Goal: Task Accomplishment & Management: Manage account settings

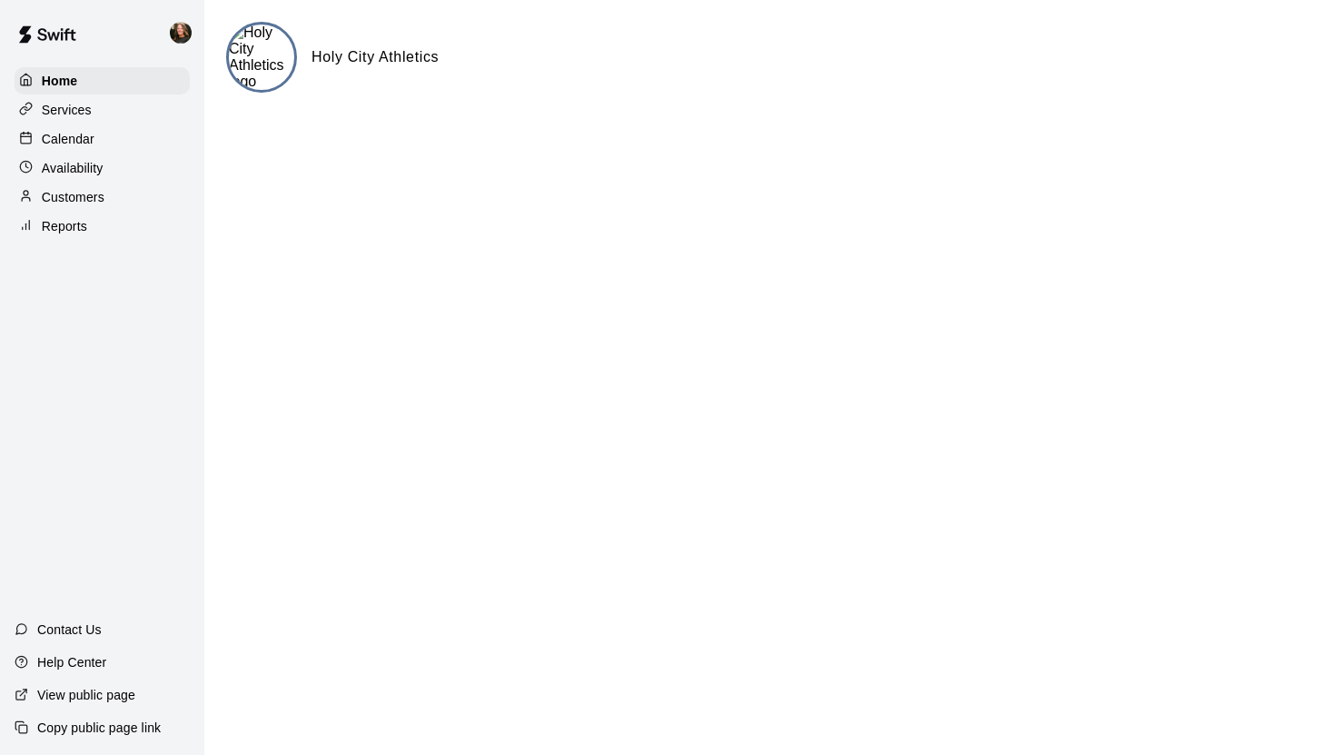
click at [64, 165] on p "Availability" at bounding box center [73, 168] width 62 height 18
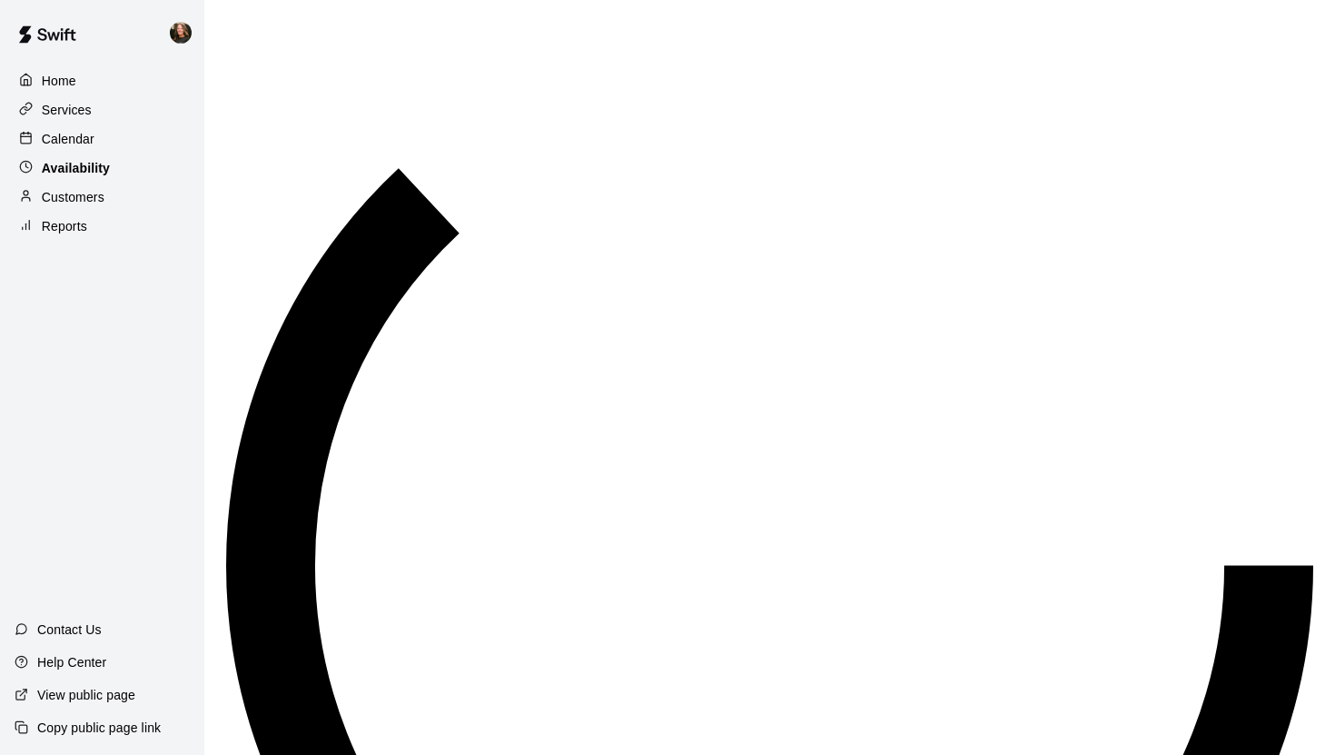
scroll to position [559, 0]
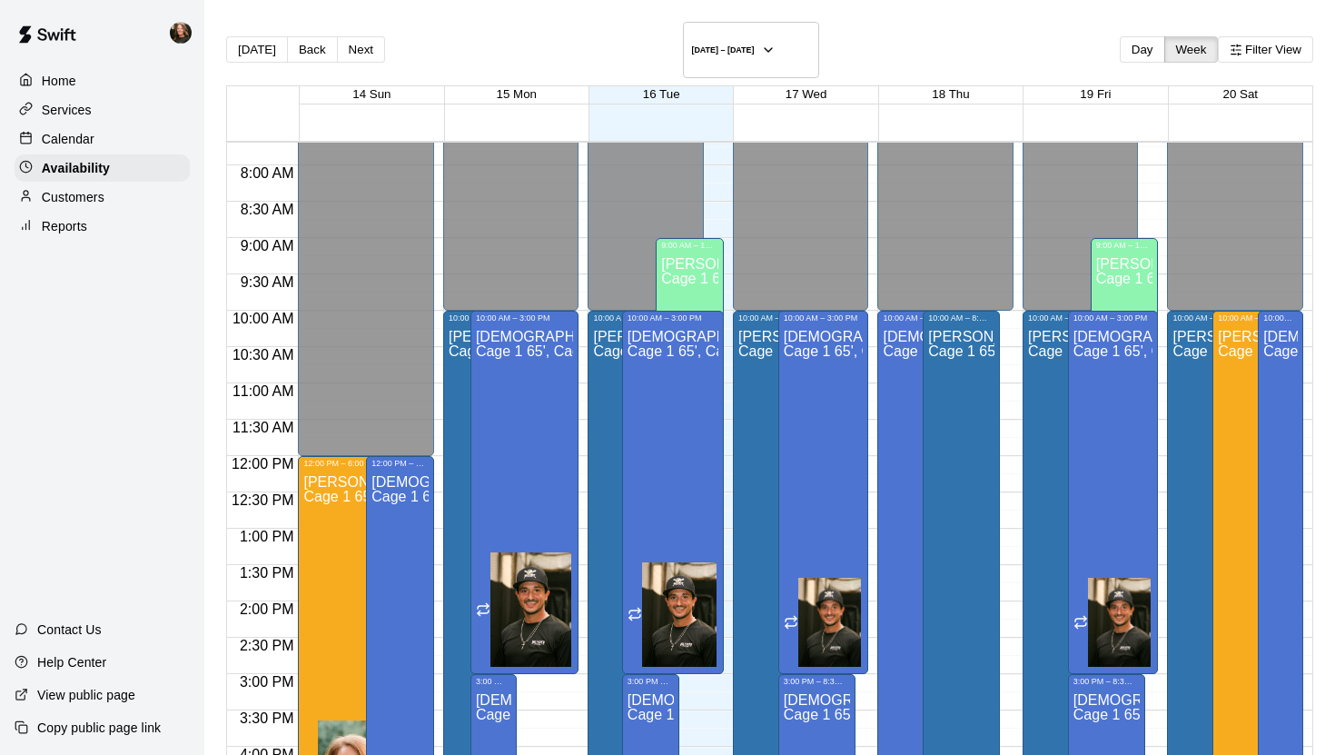
click at [67, 141] on p "Calendar" at bounding box center [68, 139] width 53 height 18
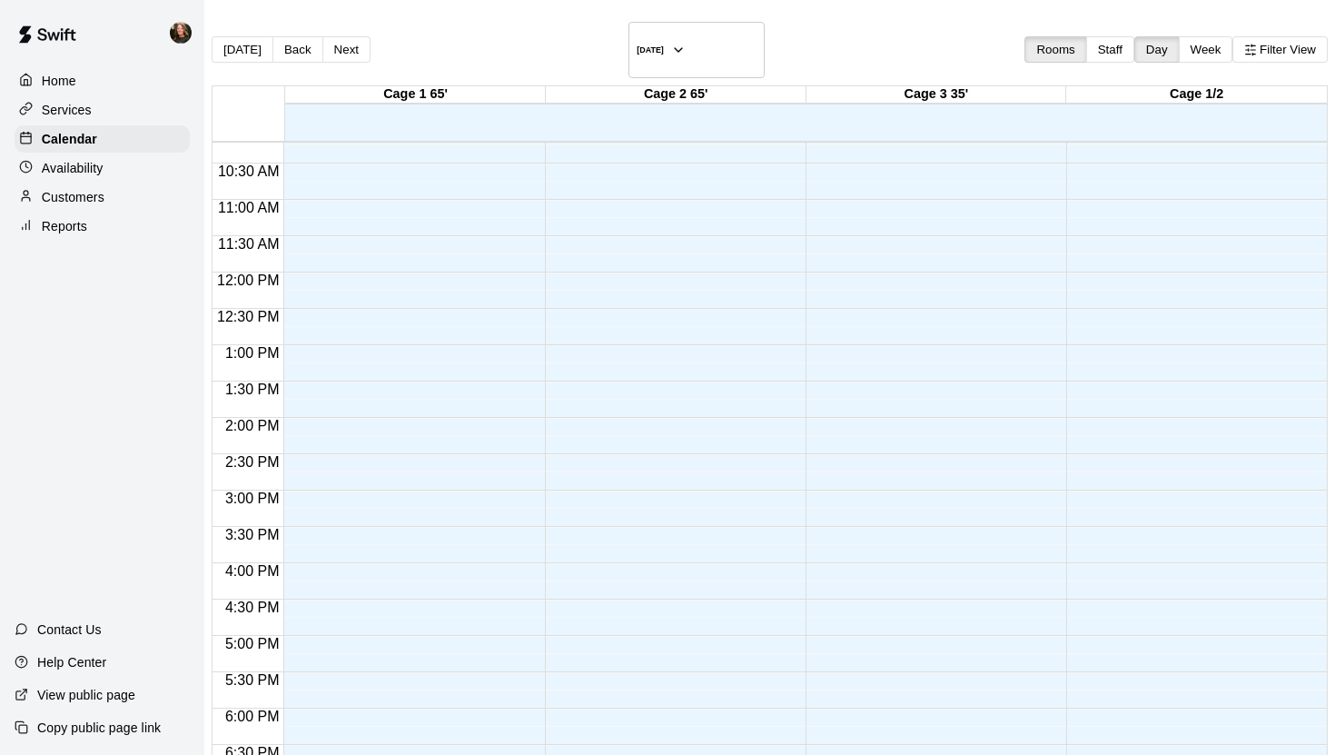
scroll to position [641, 0]
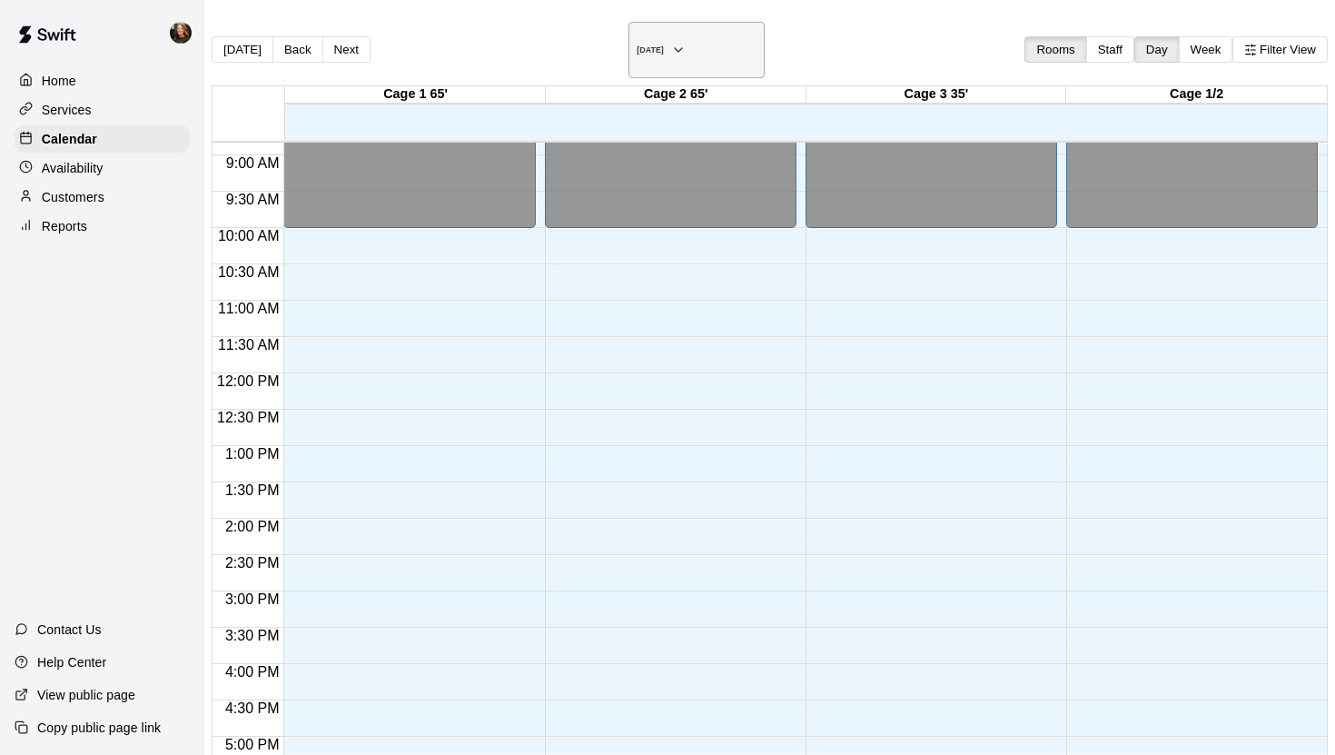
click at [686, 40] on icon "button" at bounding box center [678, 50] width 15 height 22
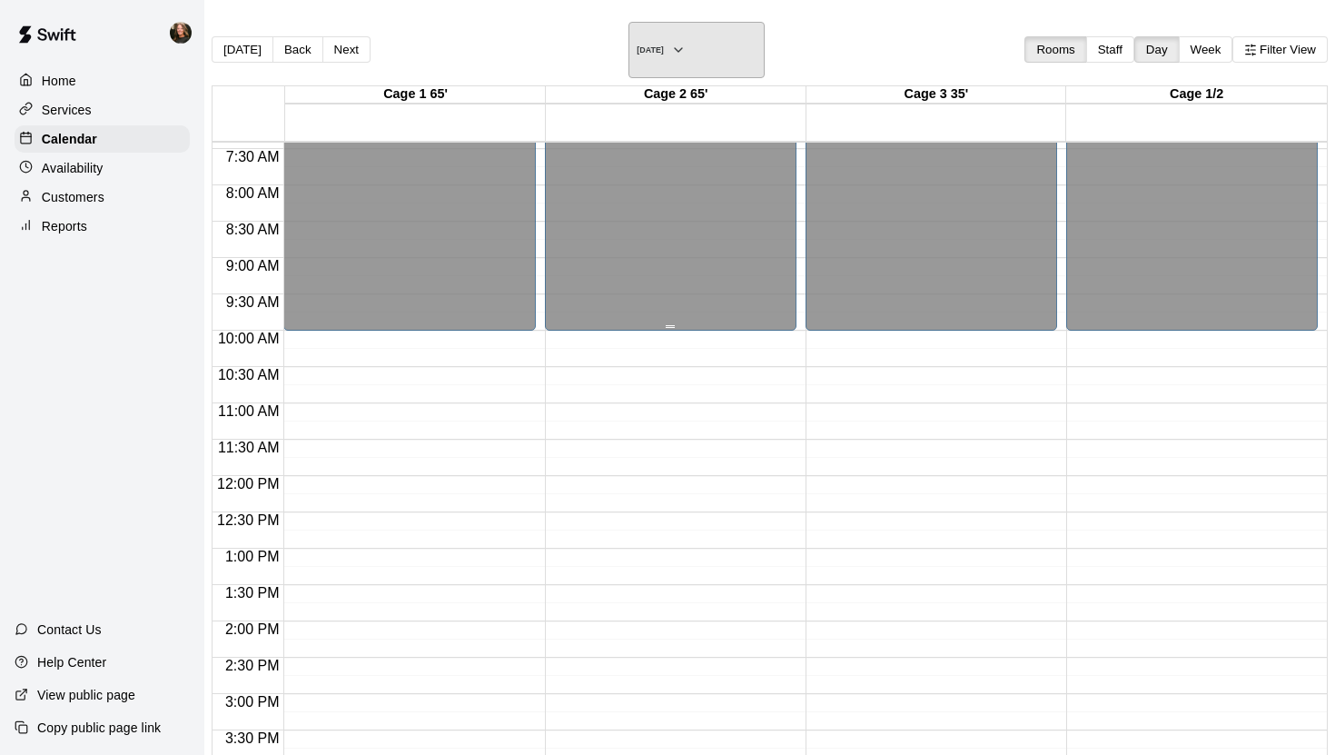
scroll to position [391, 0]
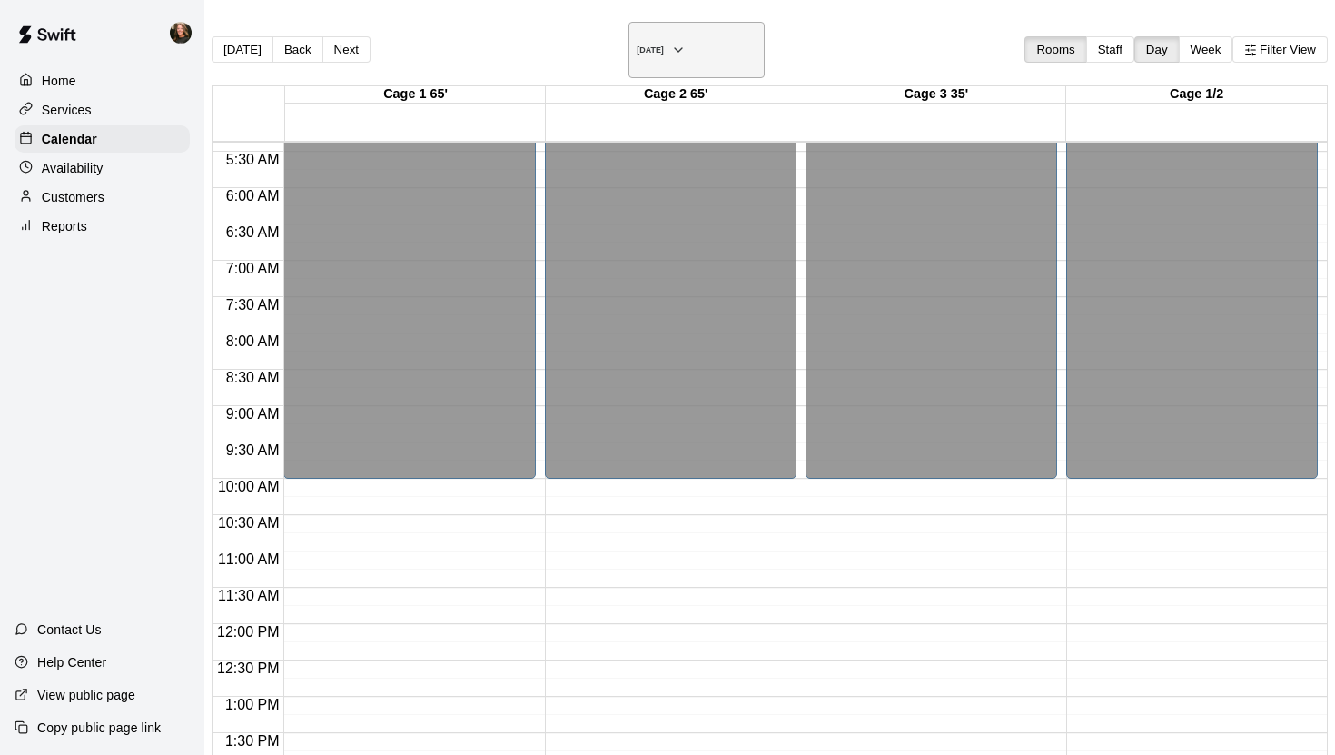
click at [682, 48] on icon "button" at bounding box center [678, 50] width 7 height 4
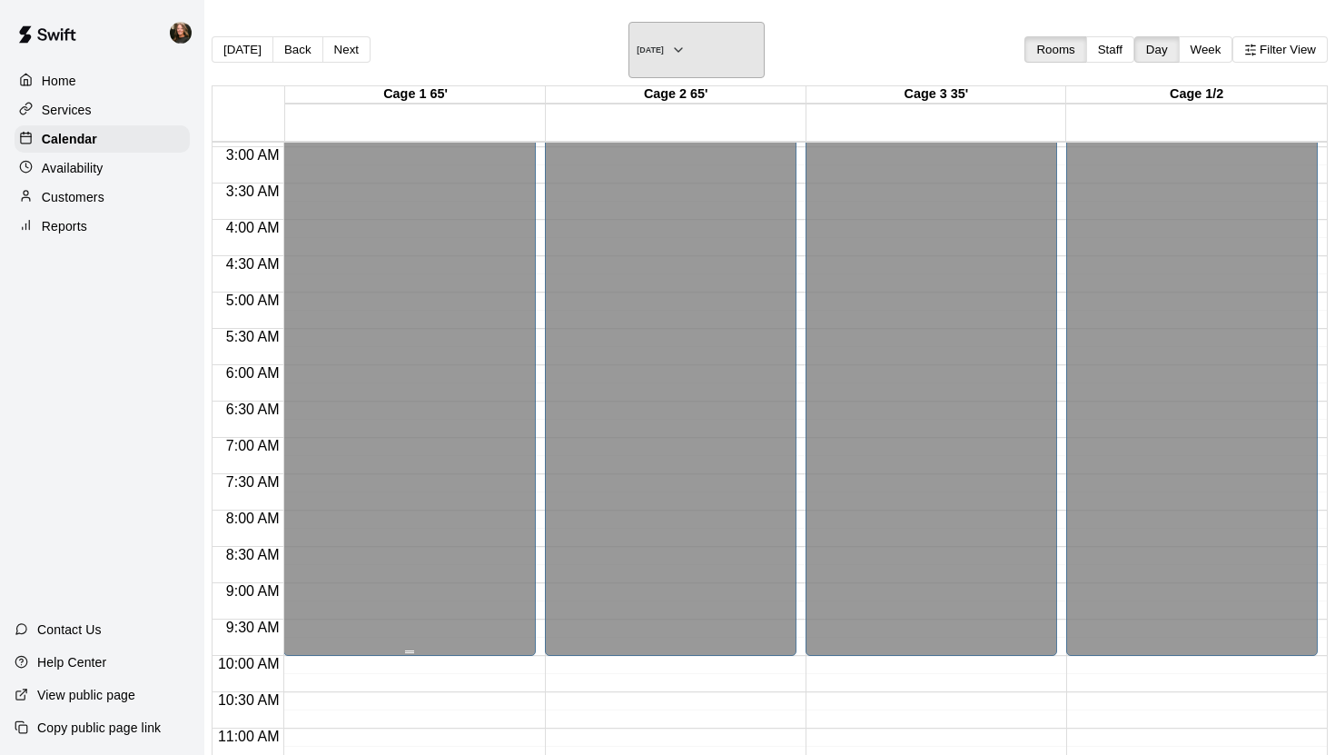
scroll to position [164, 0]
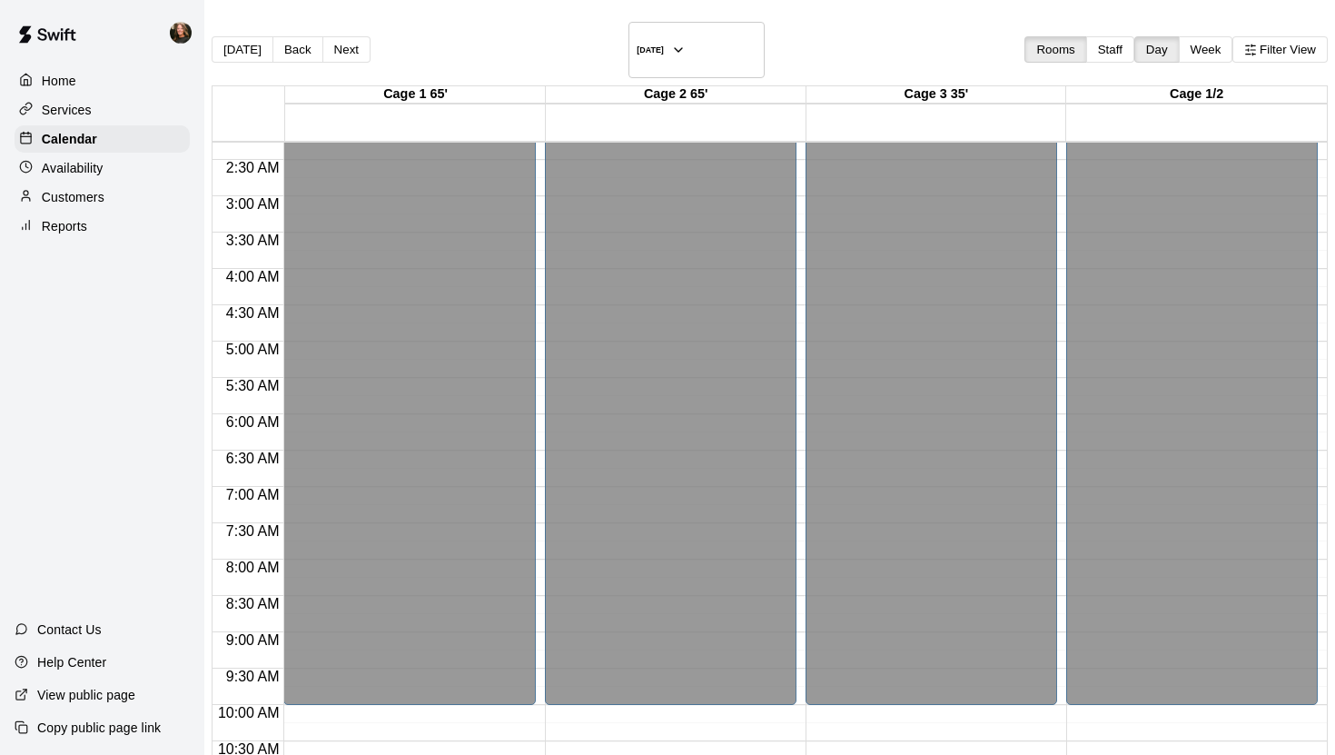
click at [69, 166] on p "Availability" at bounding box center [73, 168] width 62 height 18
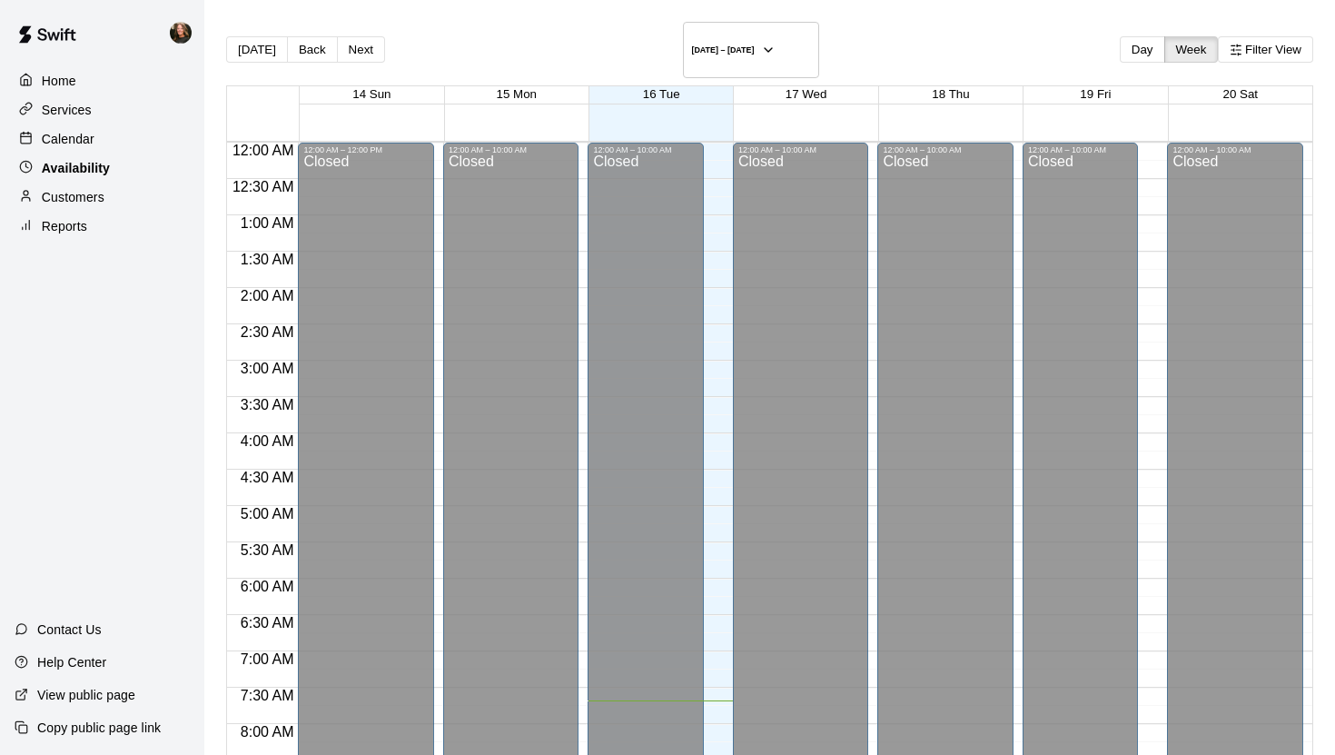
scroll to position [559, 0]
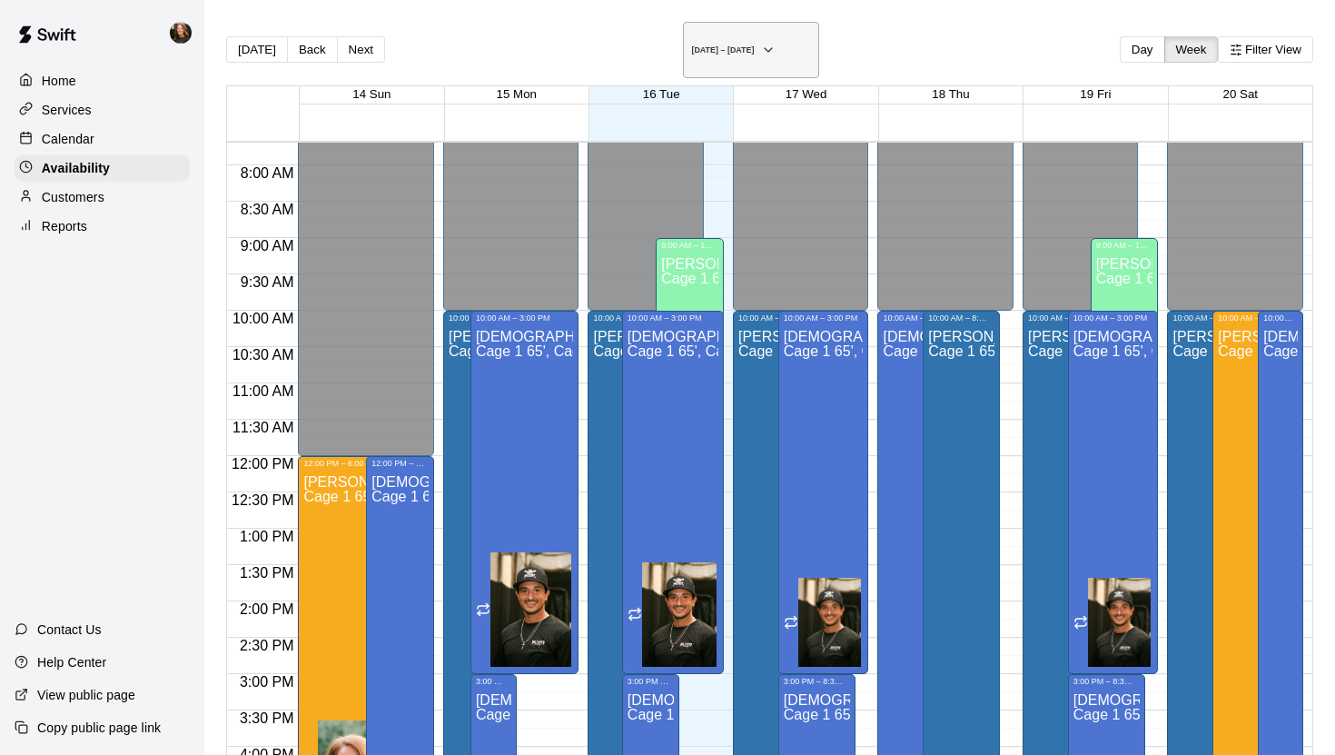
click at [776, 39] on icon "button" at bounding box center [768, 50] width 15 height 22
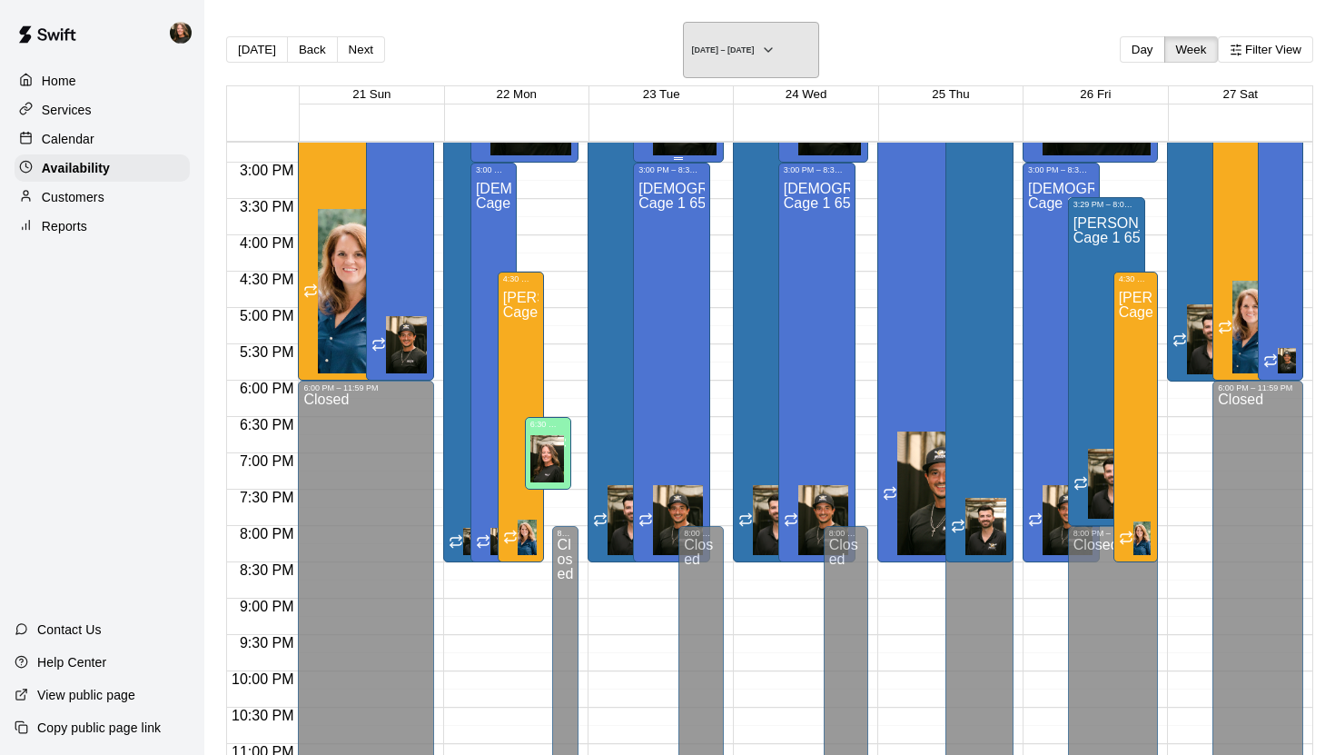
scroll to position [1077, 0]
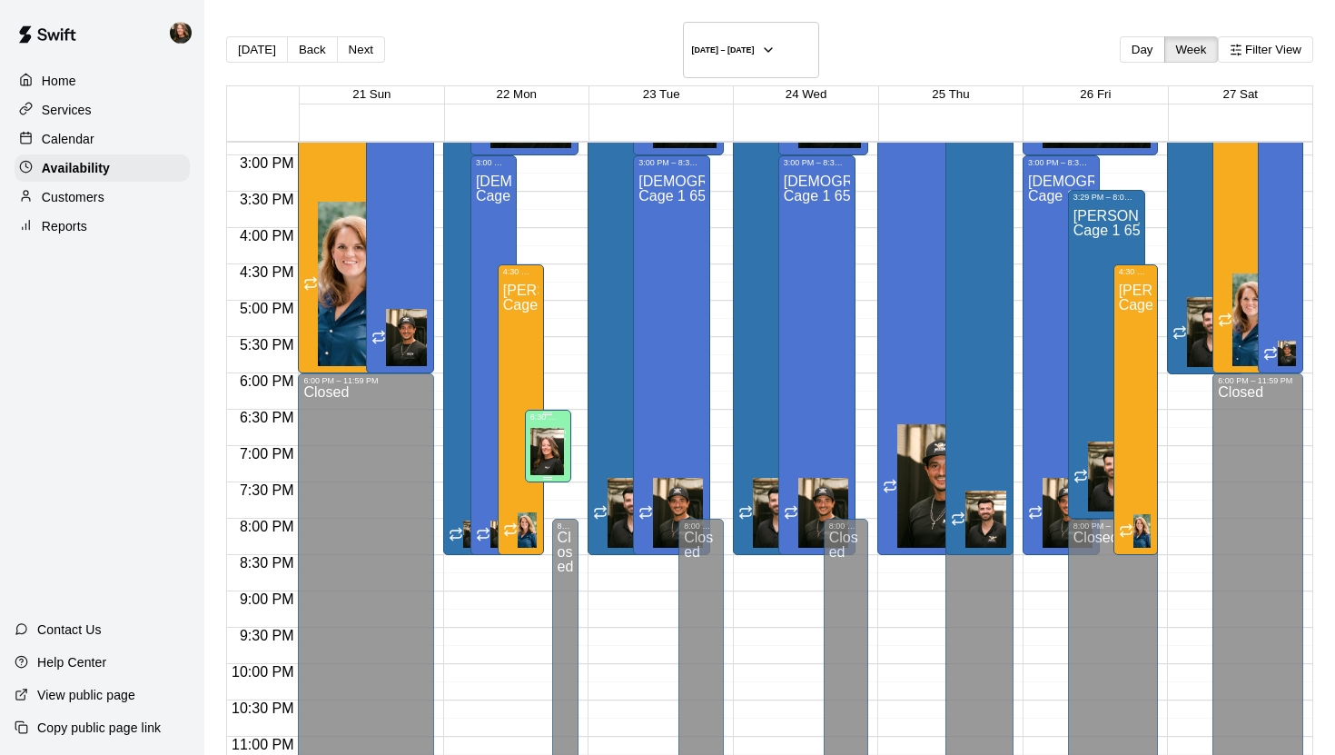
click at [549, 442] on span "Cage 1 65', Cage 2 65', Cage 3 35', Cage 1/2" at bounding box center [676, 449] width 292 height 15
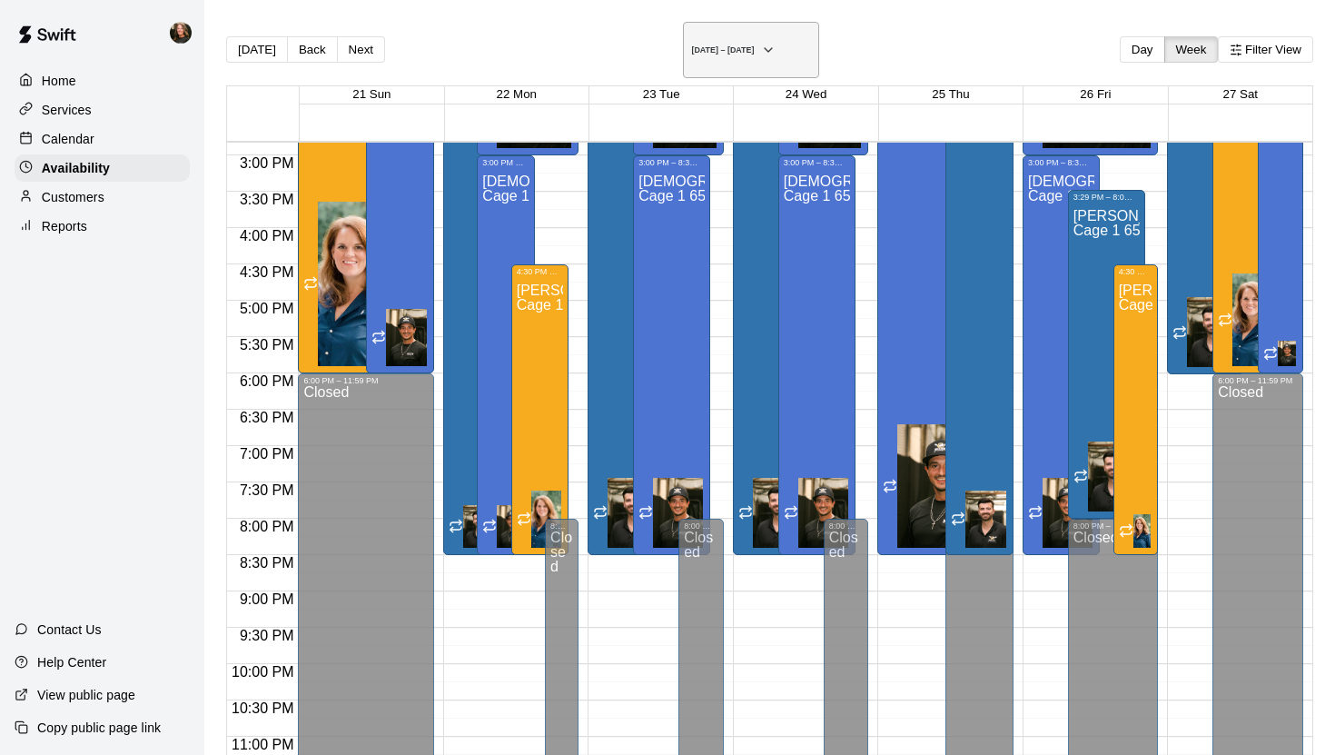
click at [776, 45] on icon "button" at bounding box center [768, 50] width 15 height 22
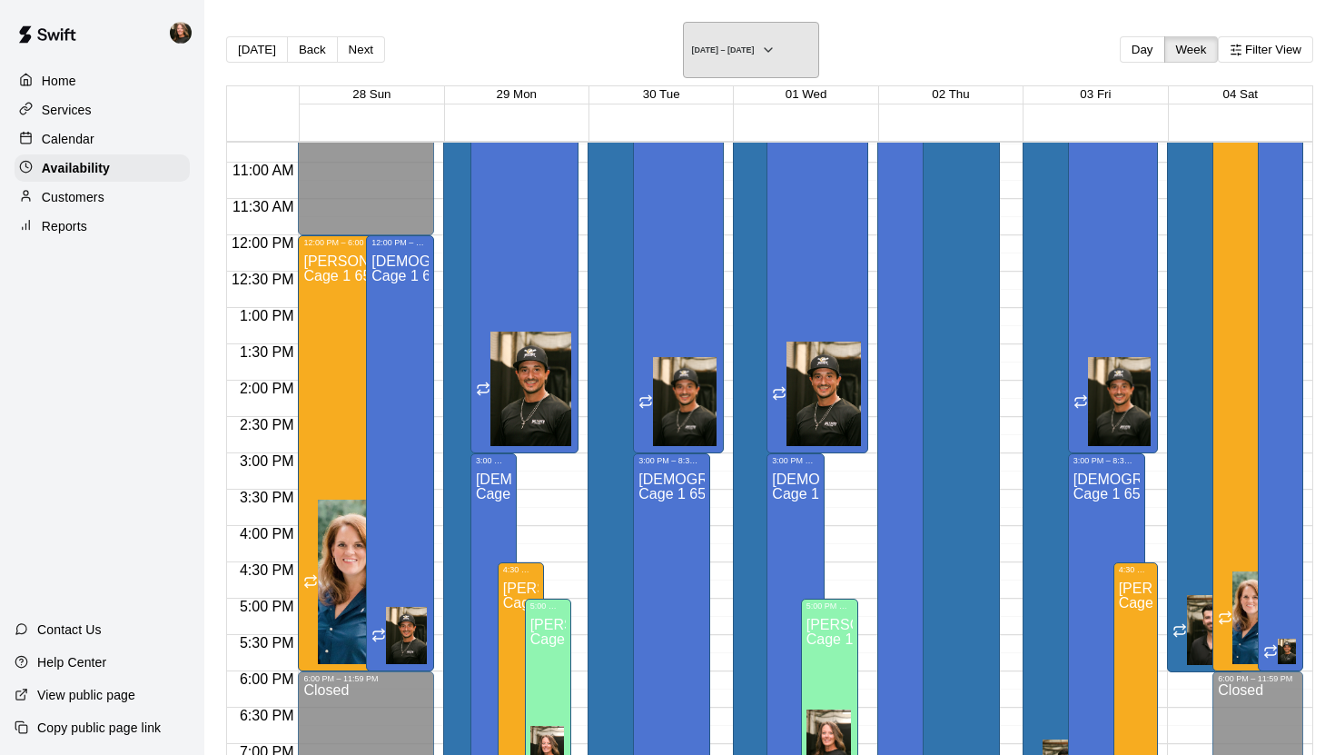
scroll to position [771, 0]
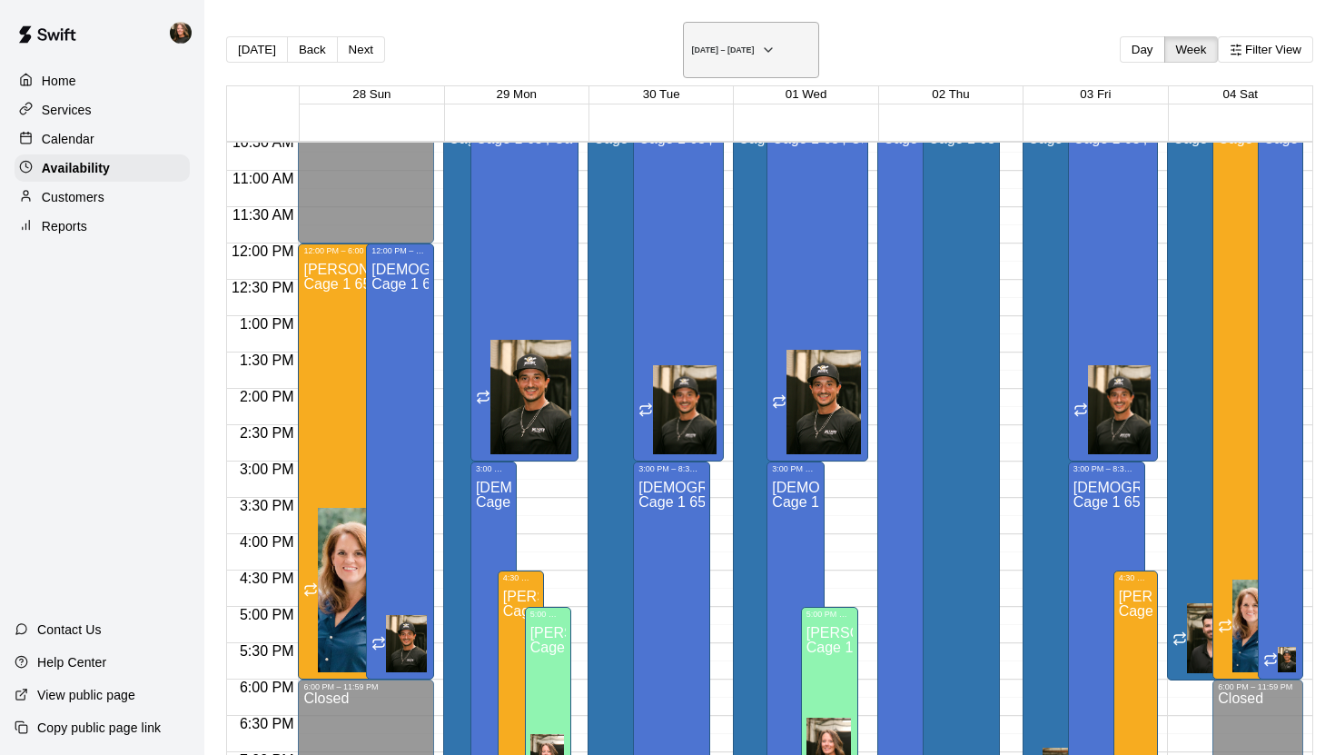
click at [776, 39] on icon "button" at bounding box center [768, 50] width 15 height 22
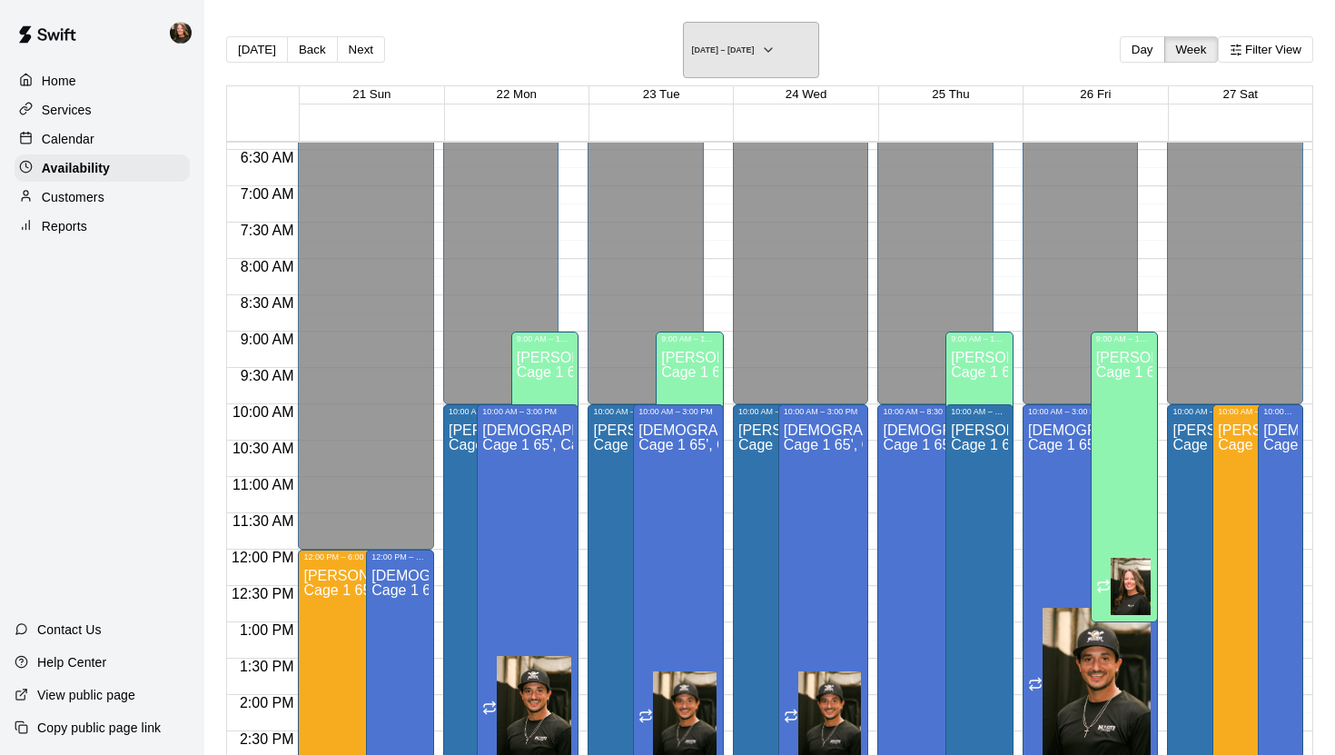
scroll to position [464, 0]
click at [1089, 38] on button "Day" at bounding box center [1142, 49] width 45 height 26
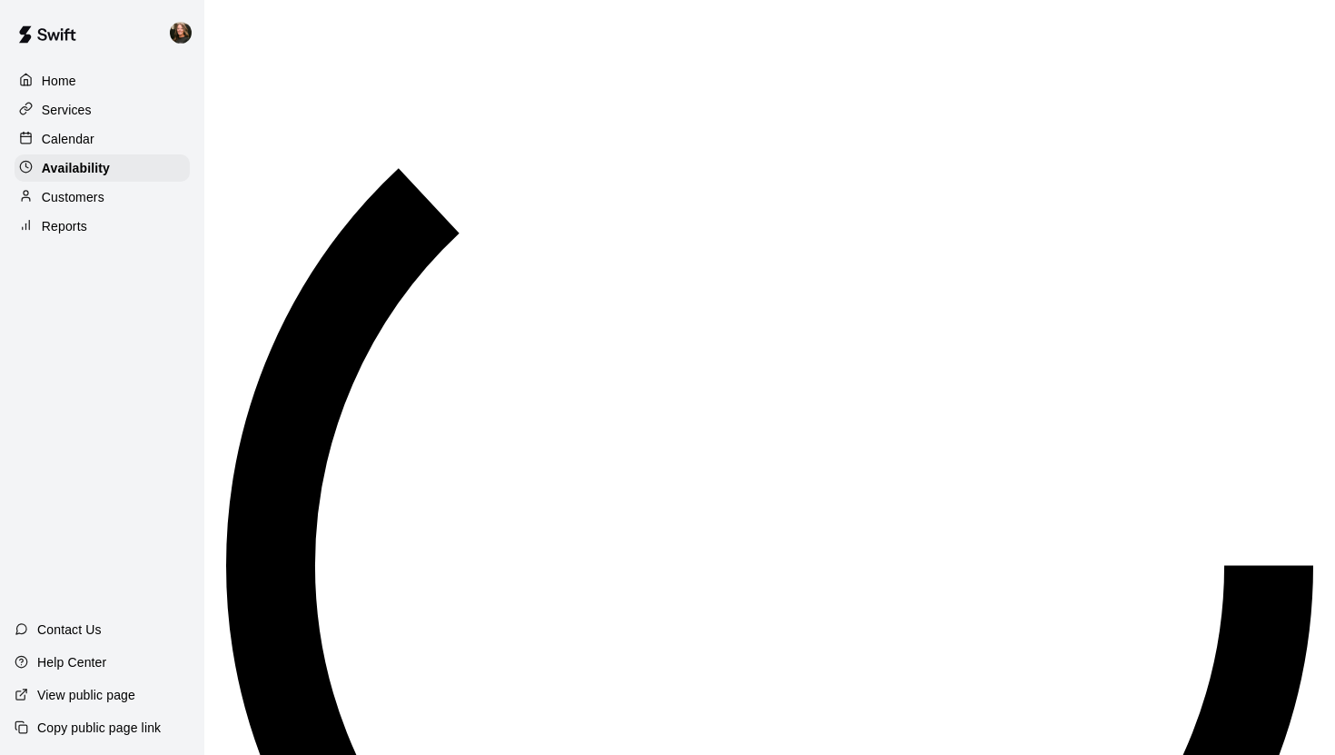
scroll to position [559, 0]
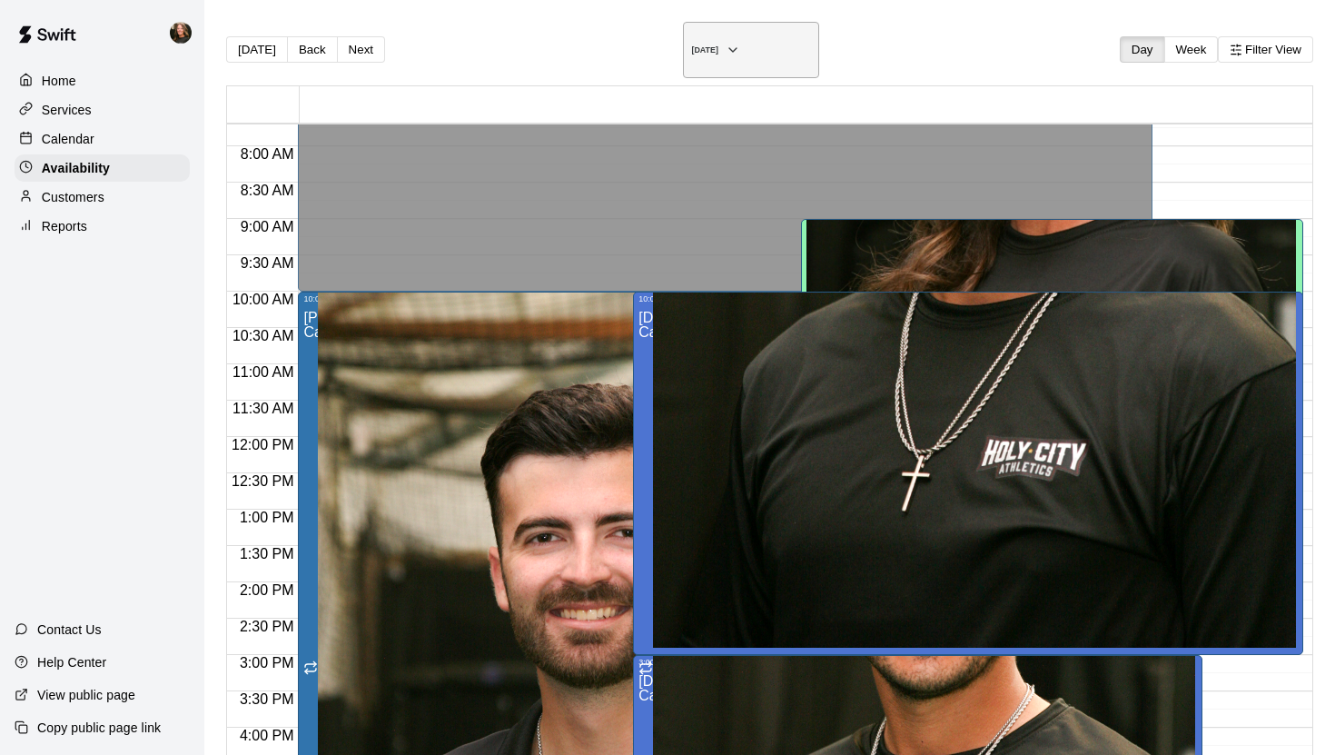
click at [740, 40] on icon "button" at bounding box center [733, 50] width 15 height 22
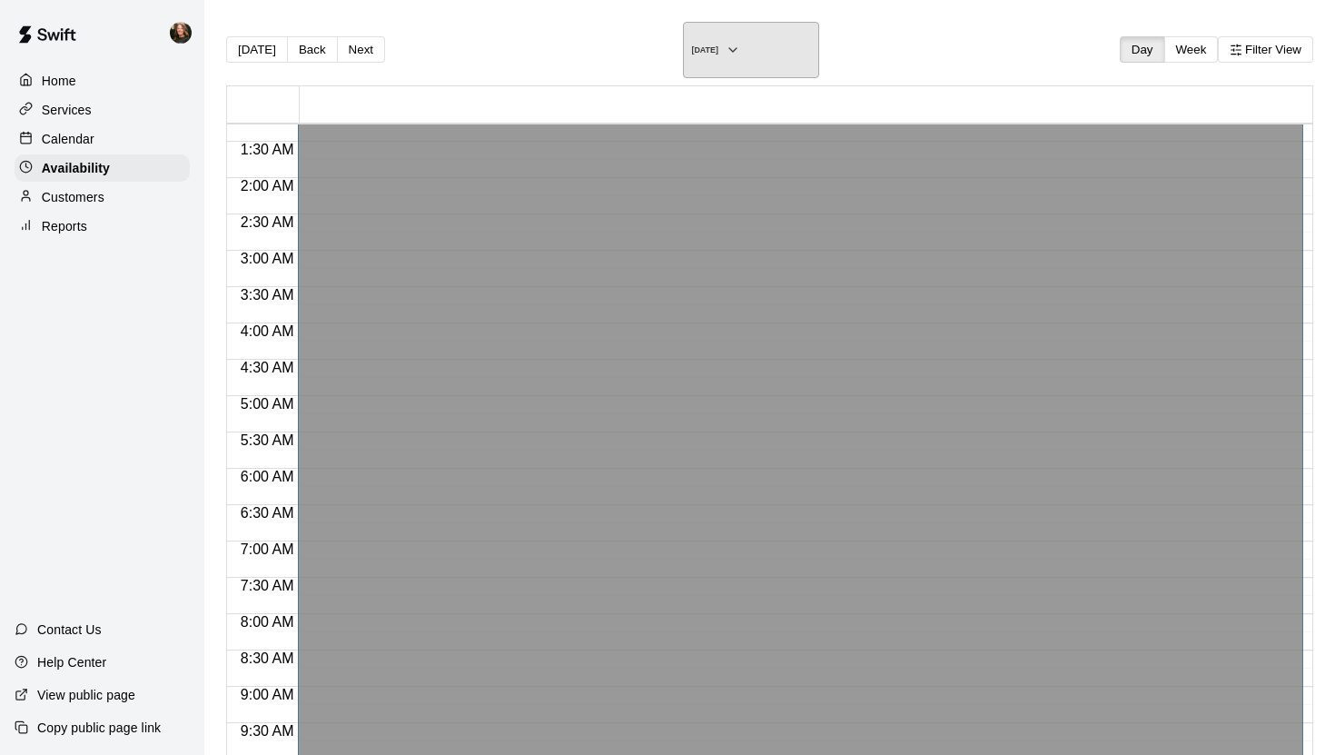
scroll to position [85, 0]
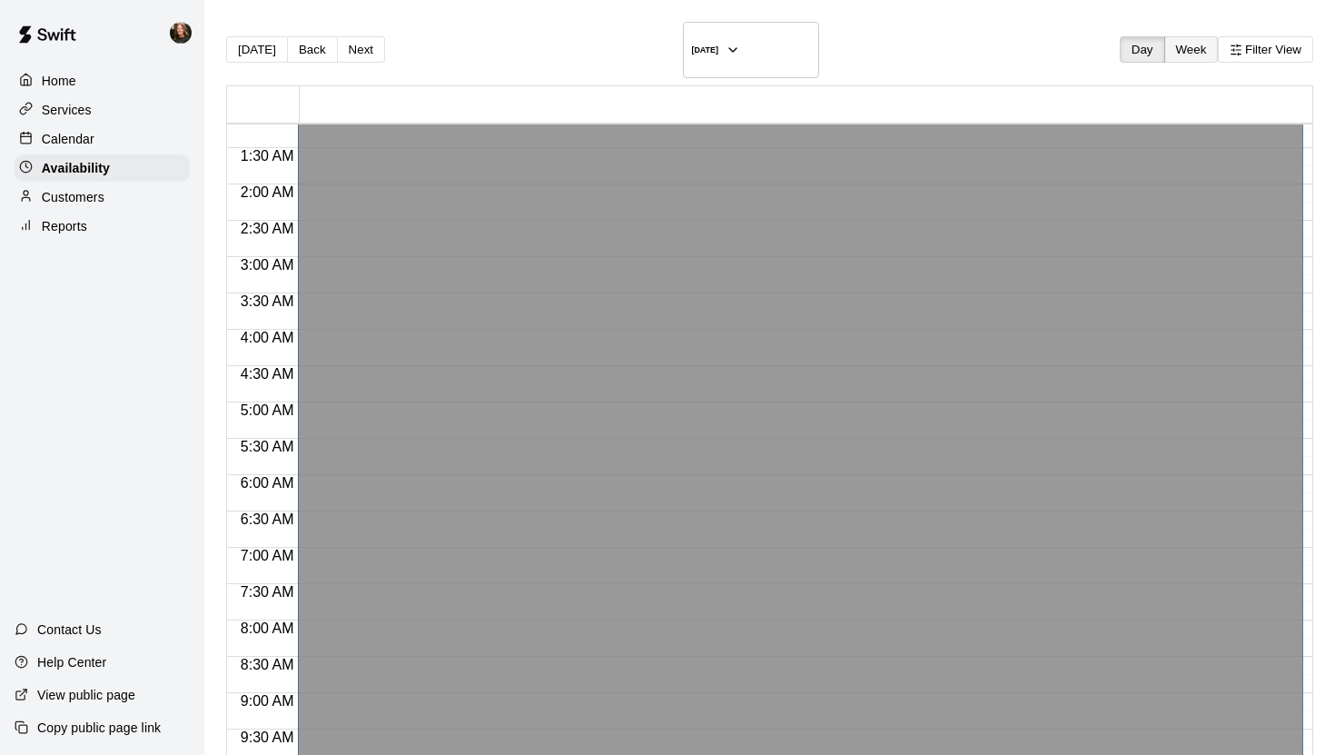
click at [1089, 36] on button "Week" at bounding box center [1191, 49] width 54 height 26
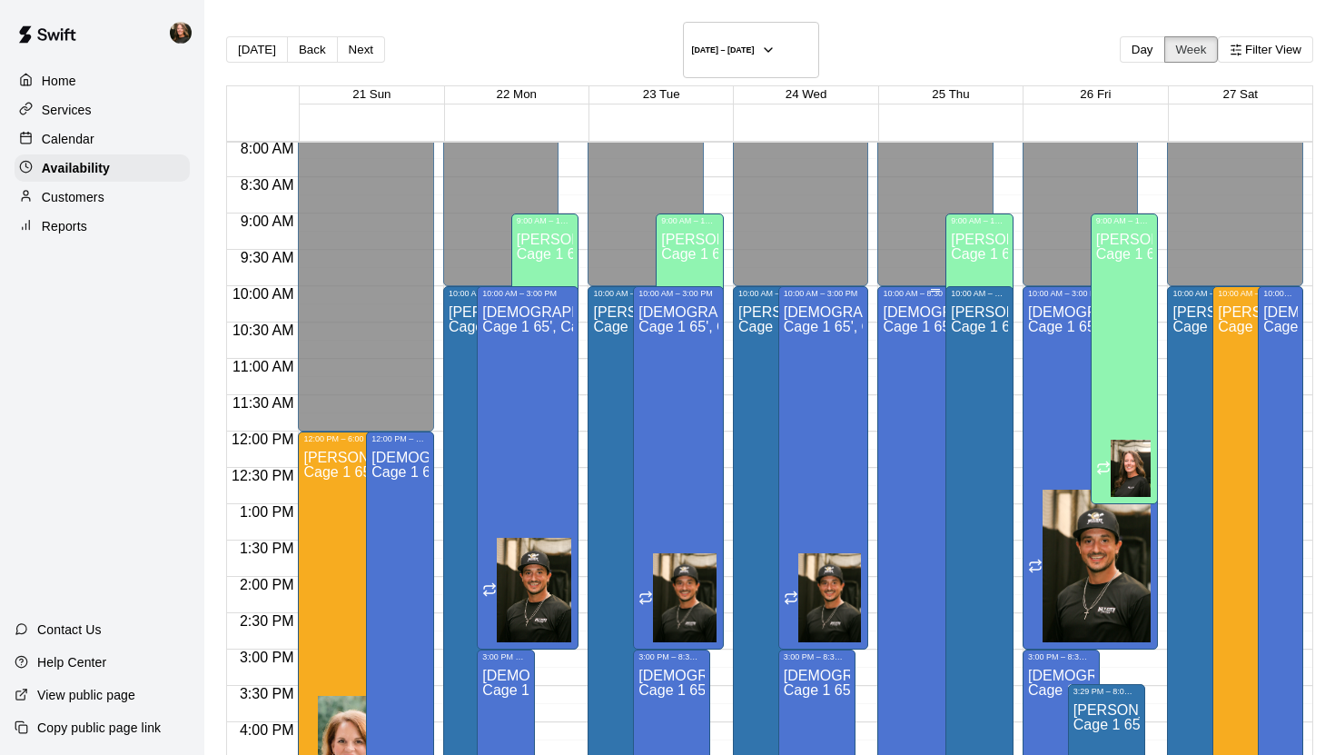
scroll to position [584, 0]
click at [64, 141] on p "Calendar" at bounding box center [68, 139] width 53 height 18
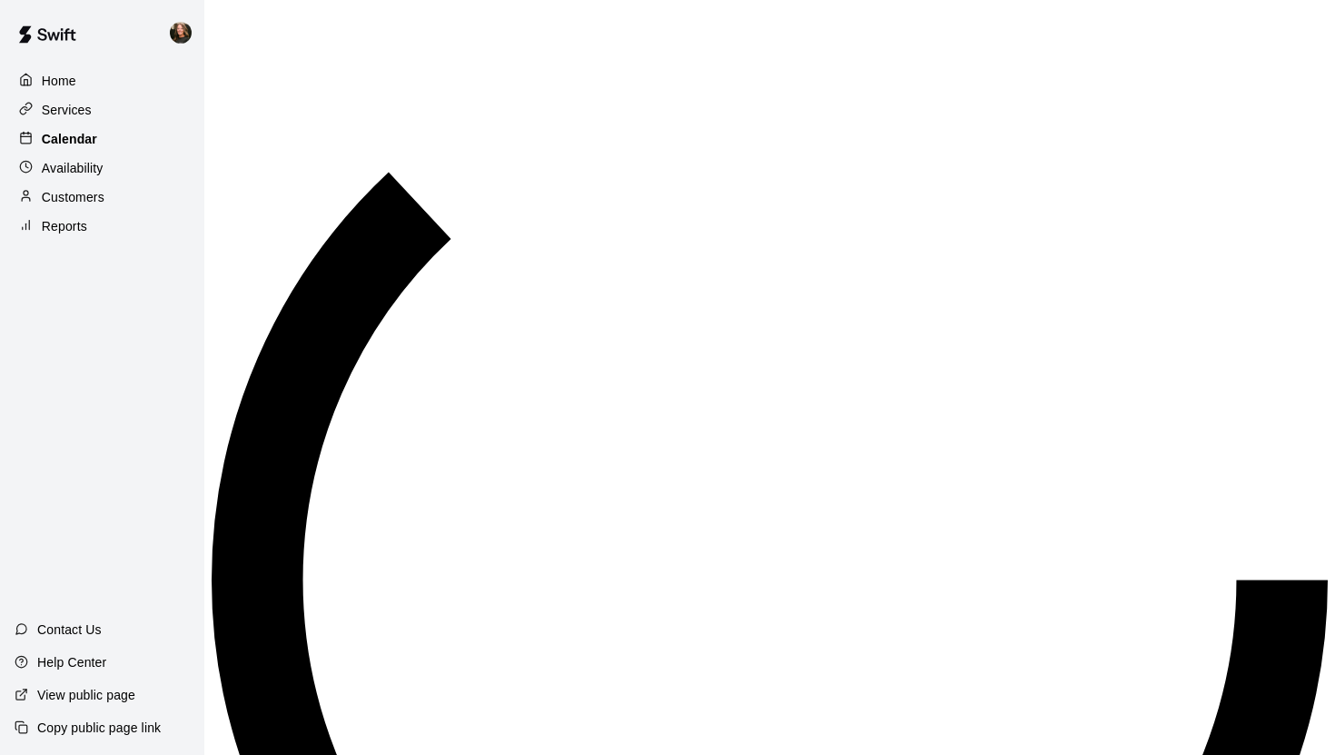
scroll to position [563, 0]
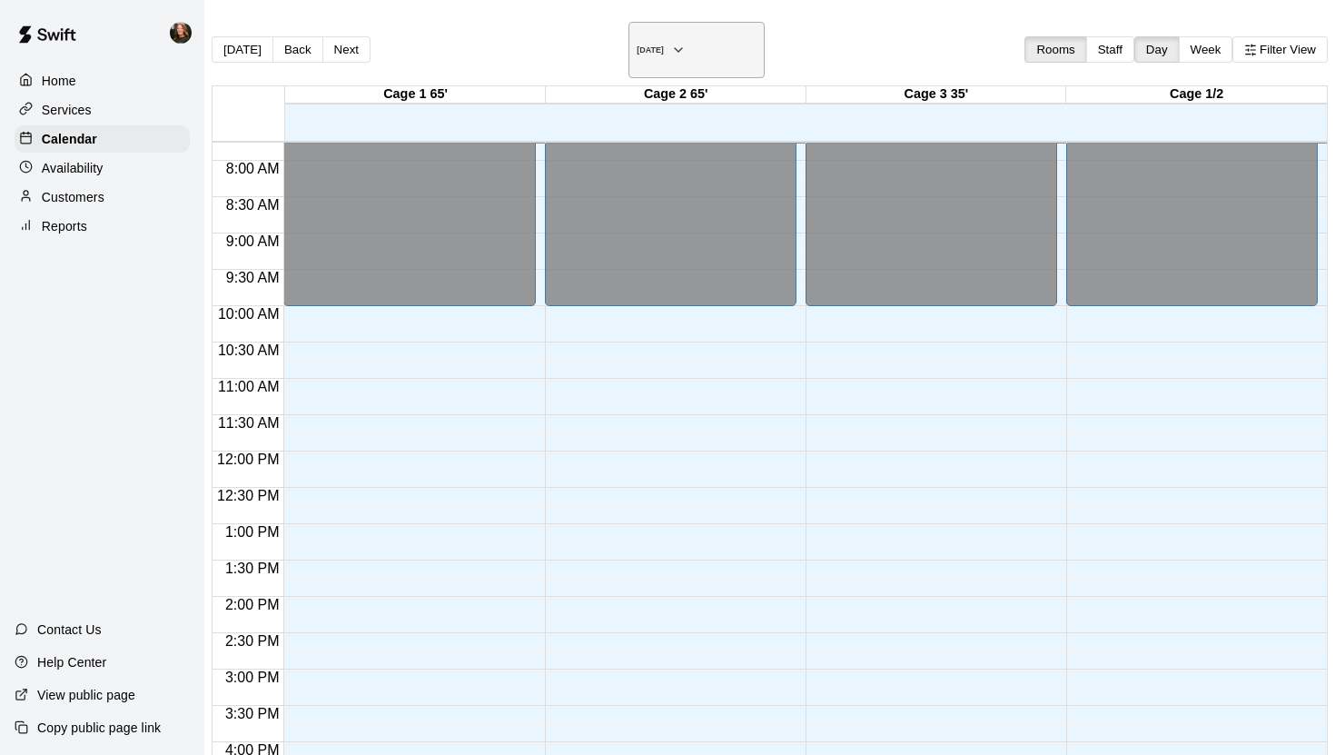
click at [686, 43] on icon "button" at bounding box center [678, 50] width 15 height 22
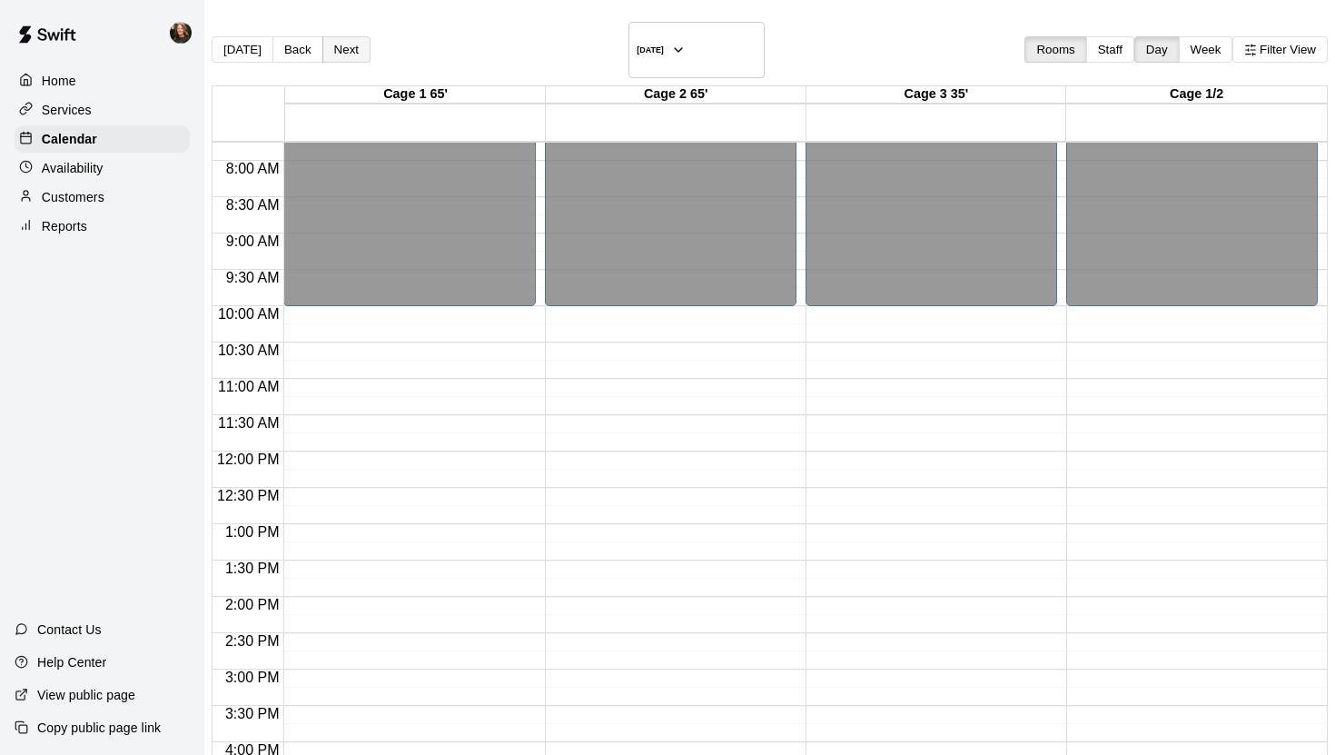
click at [371, 41] on button "Next" at bounding box center [346, 49] width 48 height 26
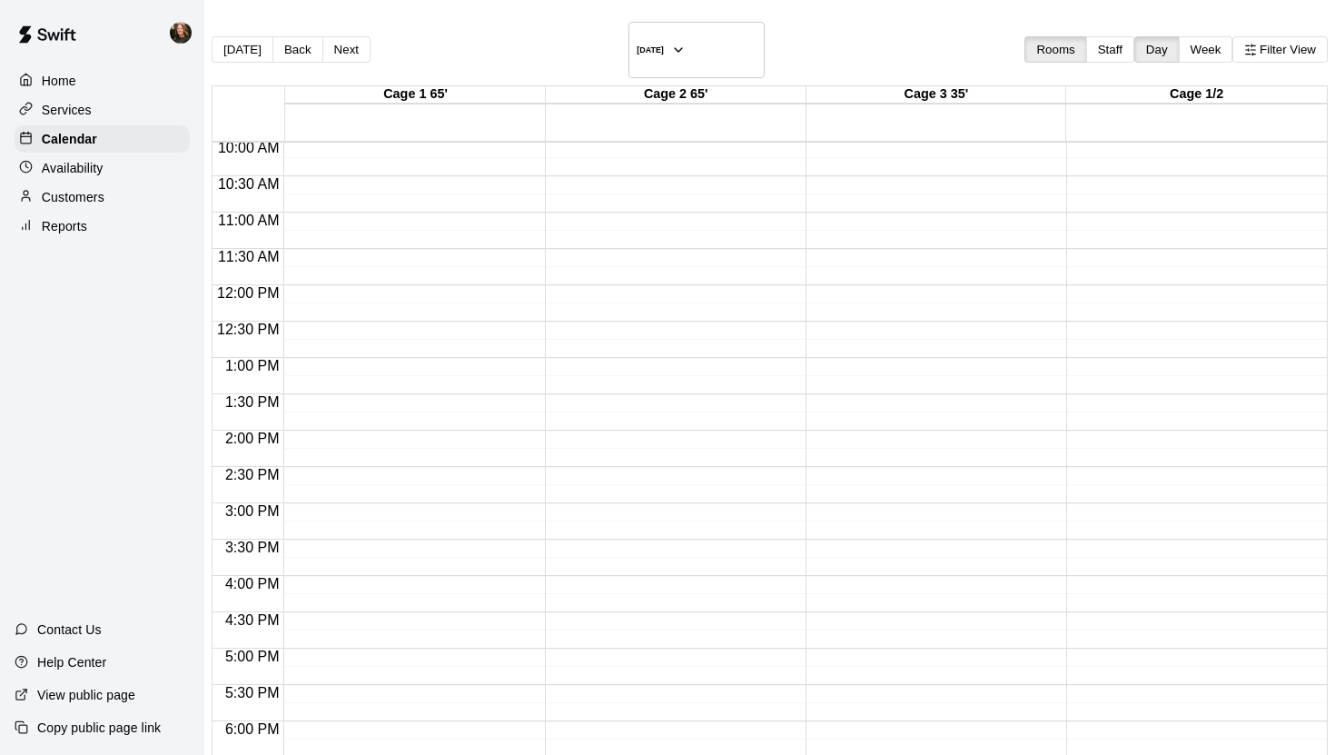
scroll to position [787, 0]
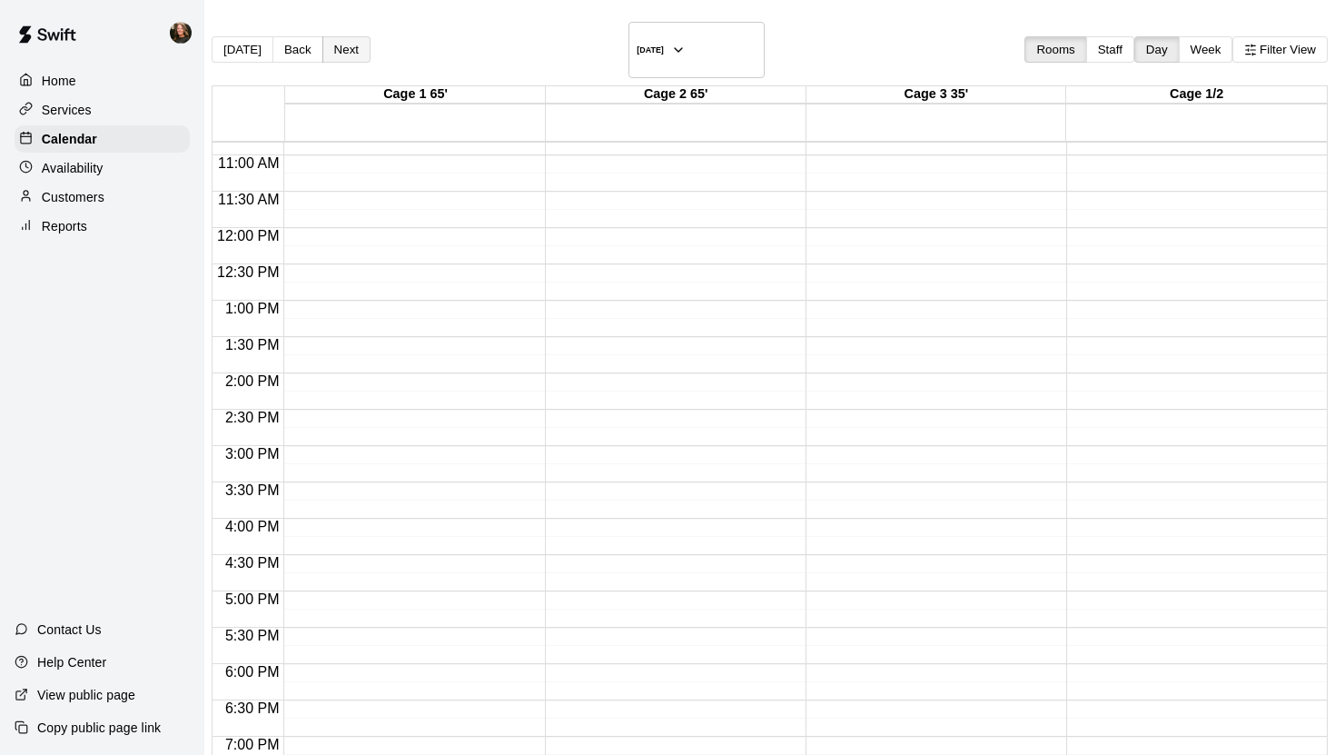
click at [367, 36] on button "Next" at bounding box center [346, 49] width 48 height 26
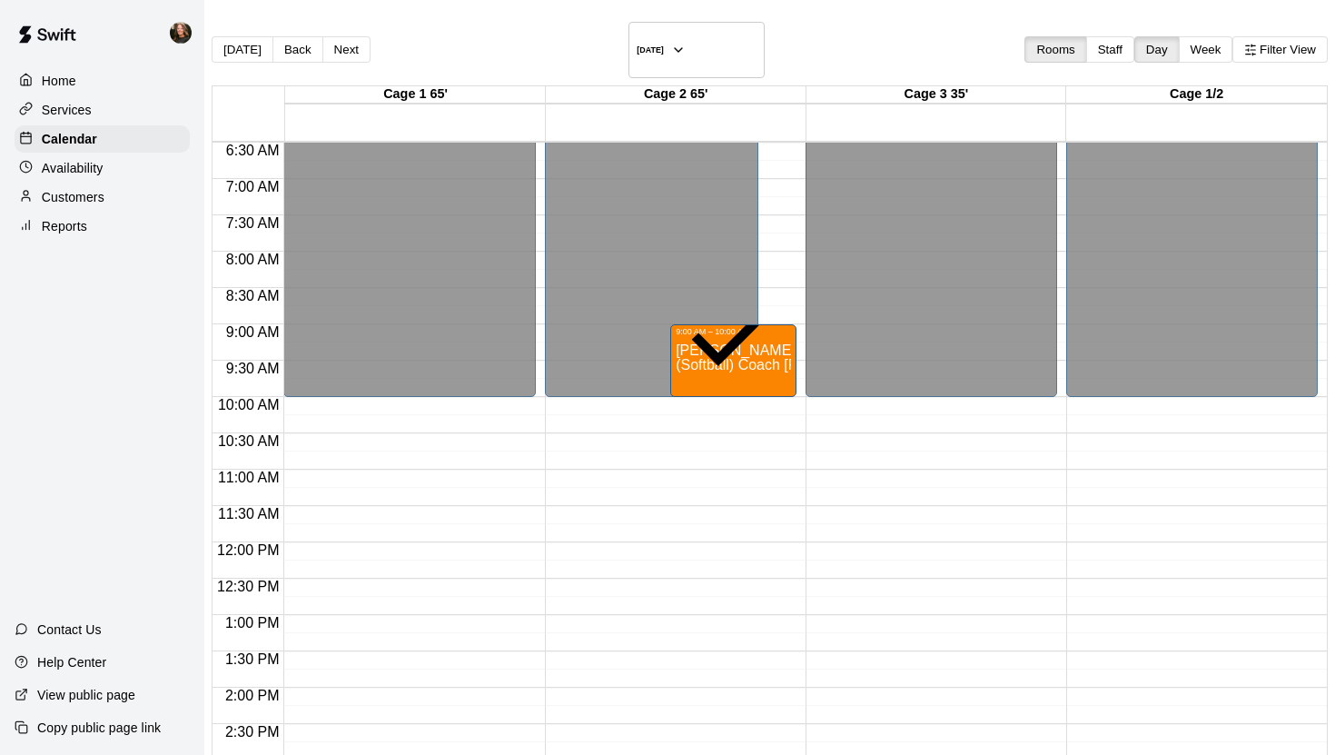
scroll to position [452, 0]
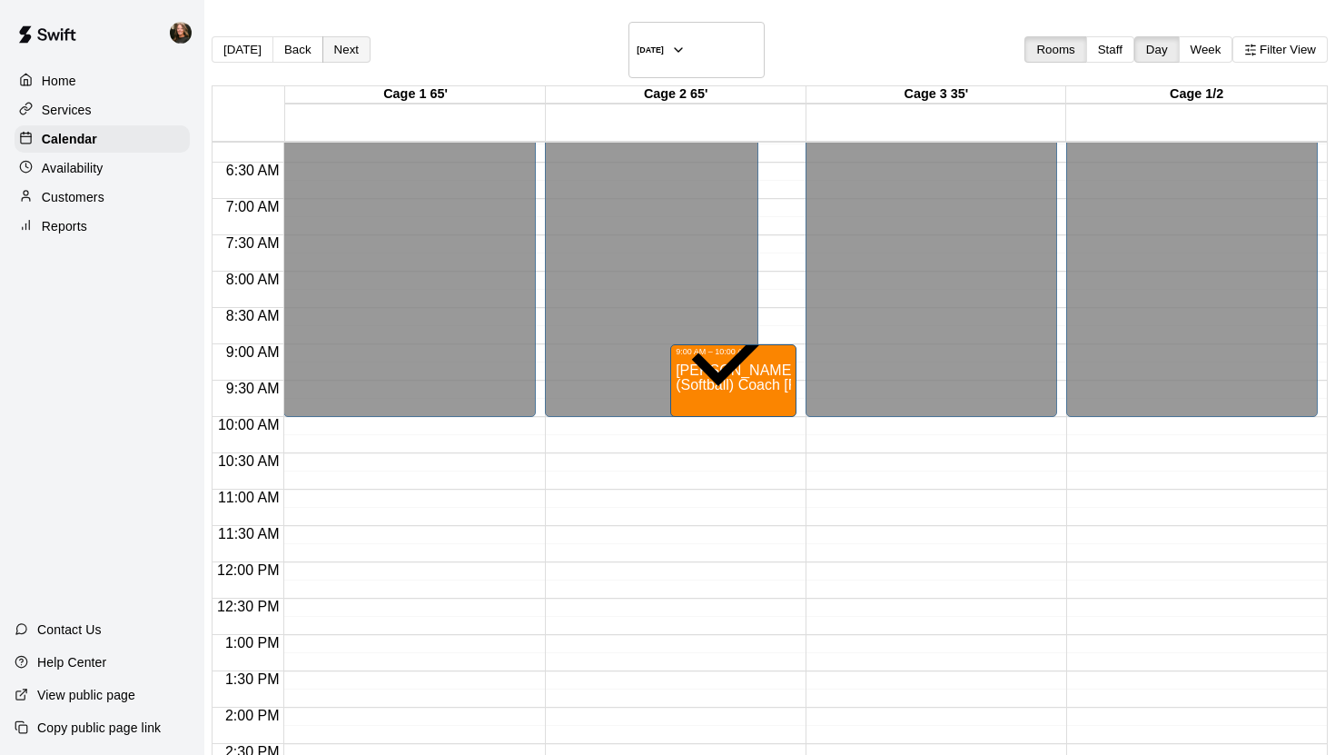
click at [368, 44] on button "Next" at bounding box center [346, 49] width 48 height 26
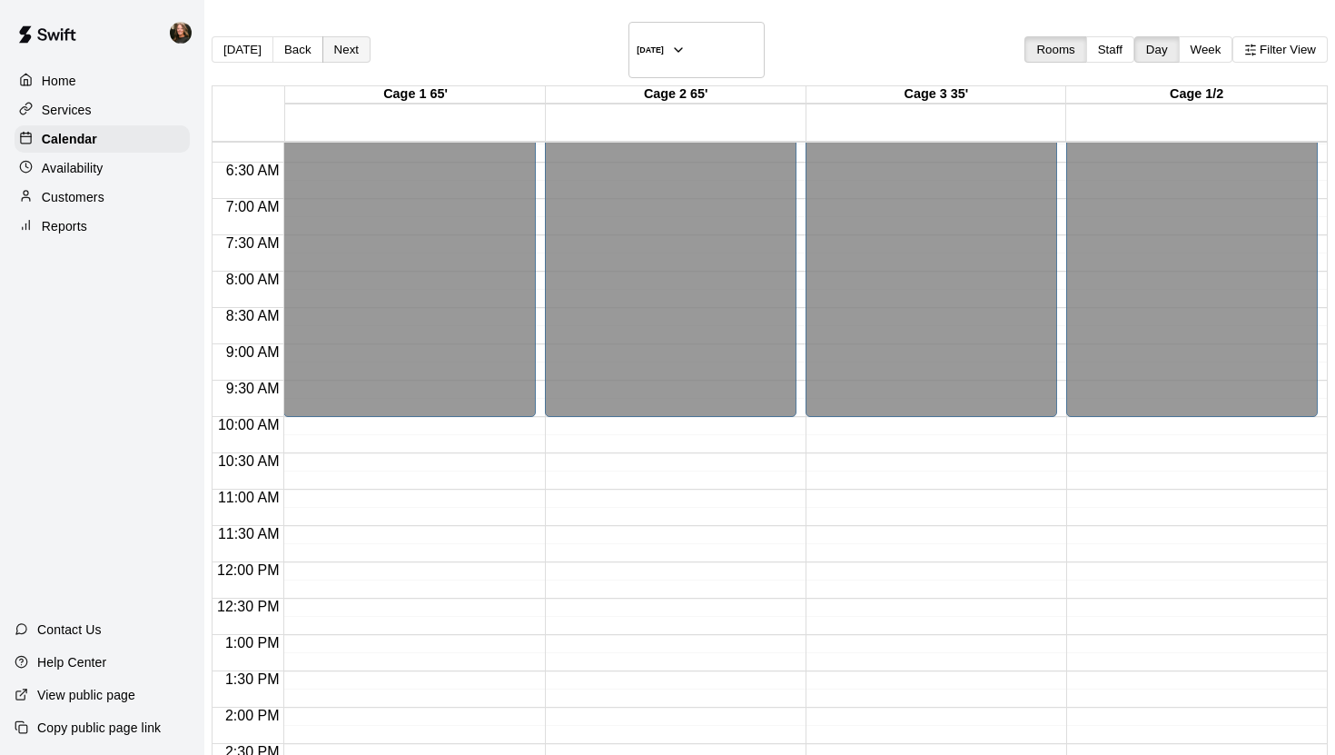
click at [368, 44] on button "Next" at bounding box center [346, 49] width 48 height 26
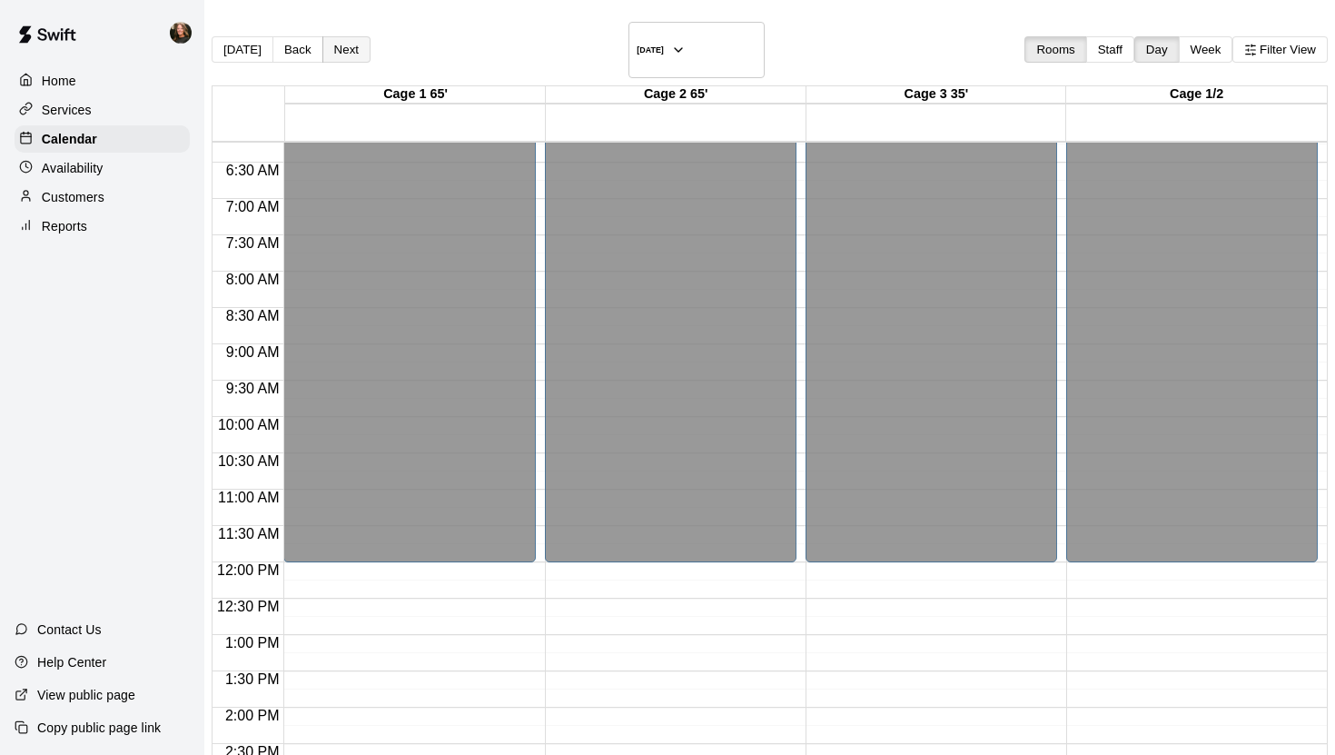
click at [368, 44] on button "Next" at bounding box center [346, 49] width 48 height 26
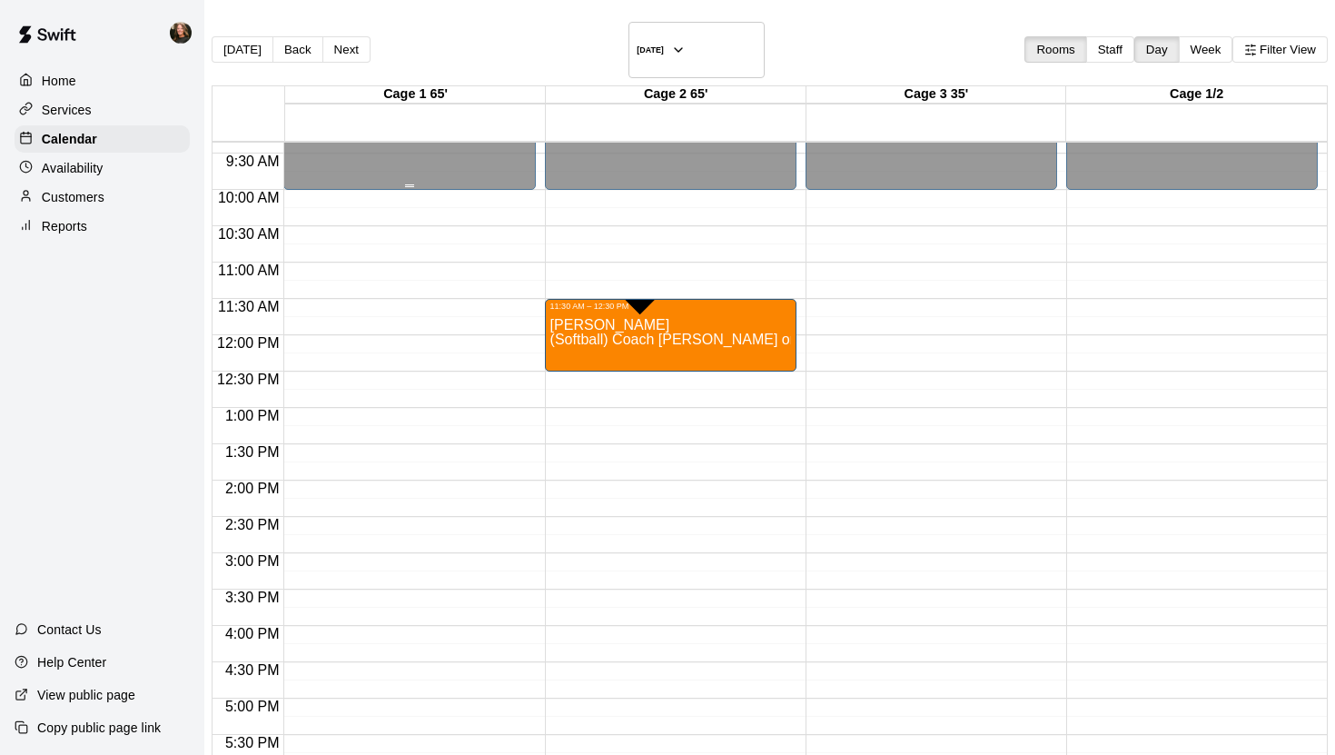
scroll to position [687, 0]
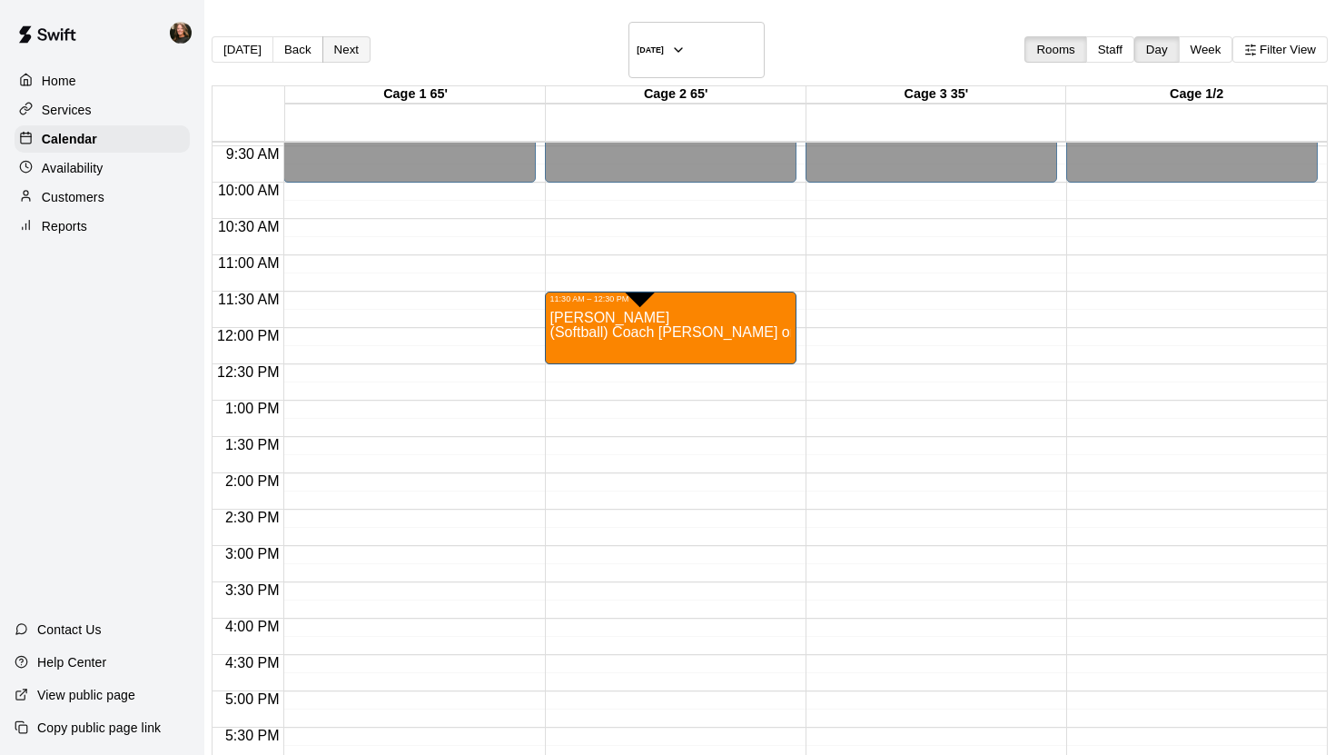
click at [369, 40] on button "Next" at bounding box center [346, 49] width 48 height 26
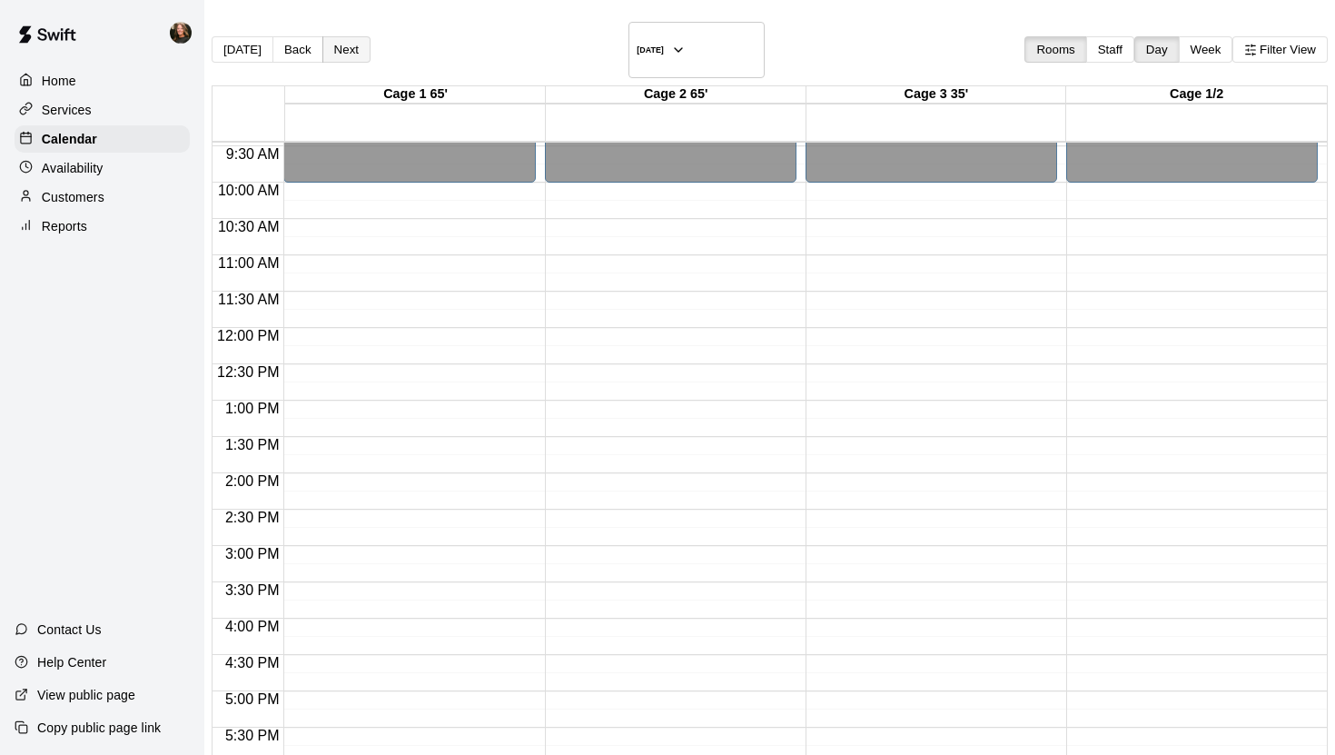
click at [369, 40] on button "Next" at bounding box center [346, 49] width 48 height 26
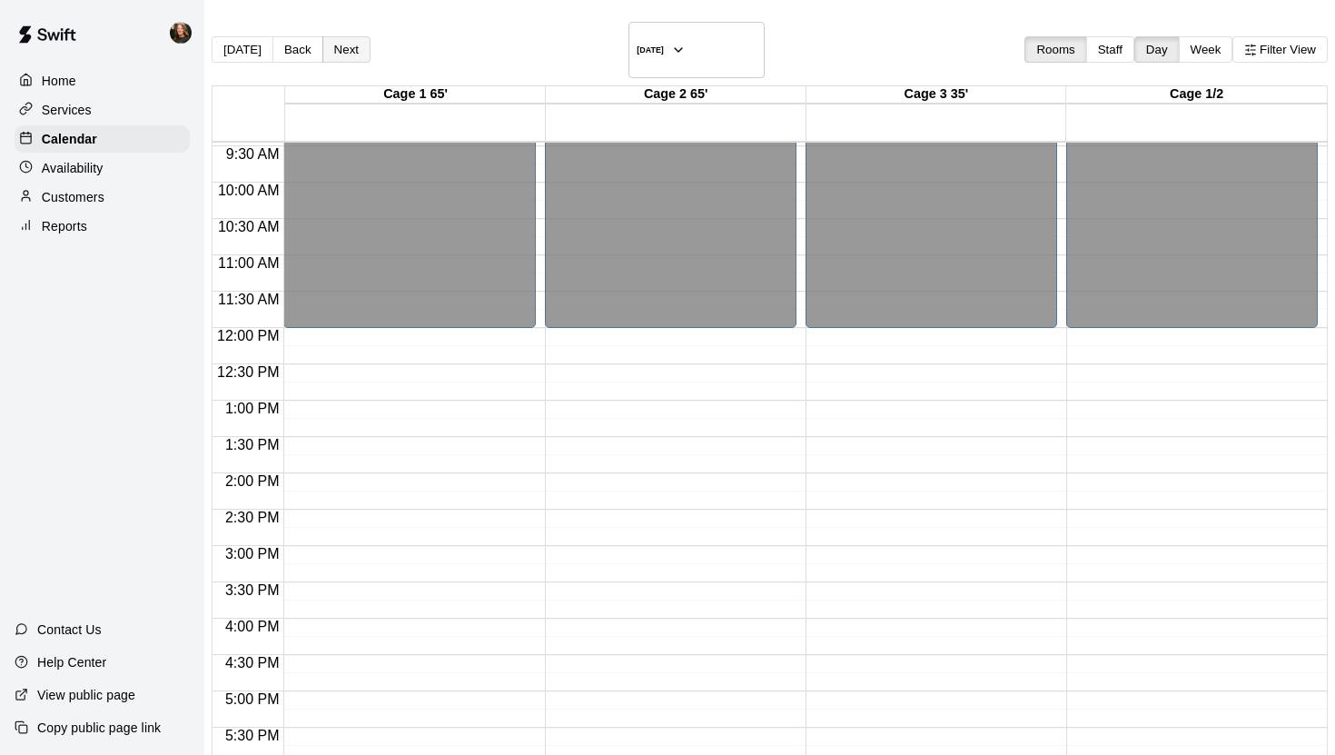
click at [369, 40] on button "Next" at bounding box center [346, 49] width 48 height 26
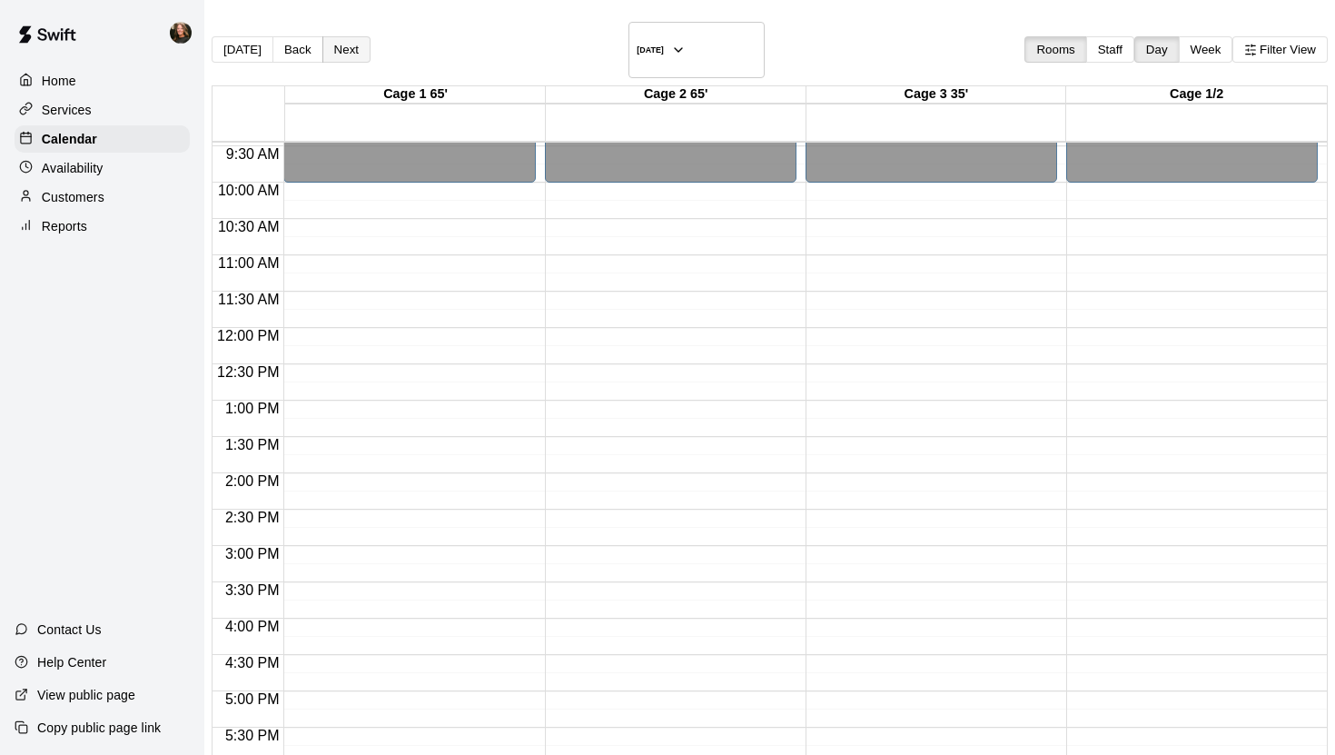
click at [369, 40] on button "Next" at bounding box center [346, 49] width 48 height 26
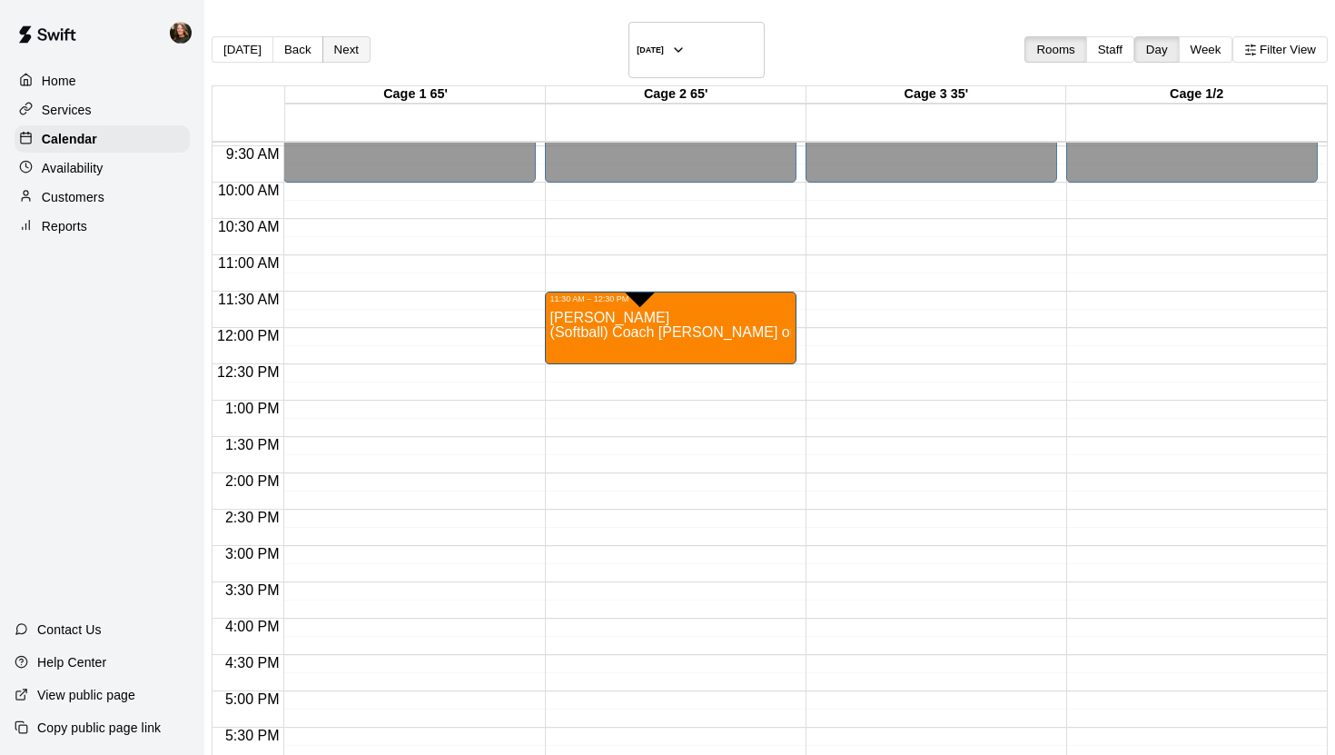
click at [363, 43] on button "Next" at bounding box center [346, 49] width 48 height 26
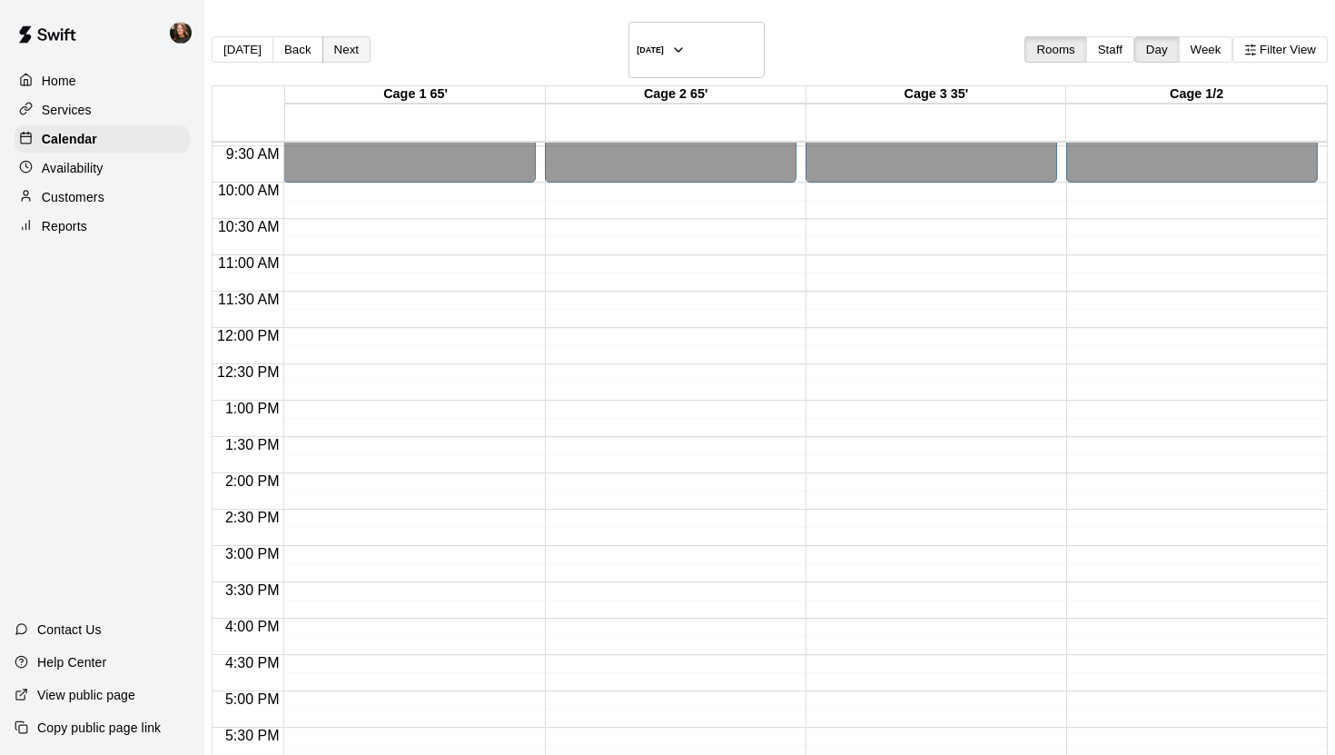
click at [363, 43] on button "Next" at bounding box center [346, 49] width 48 height 26
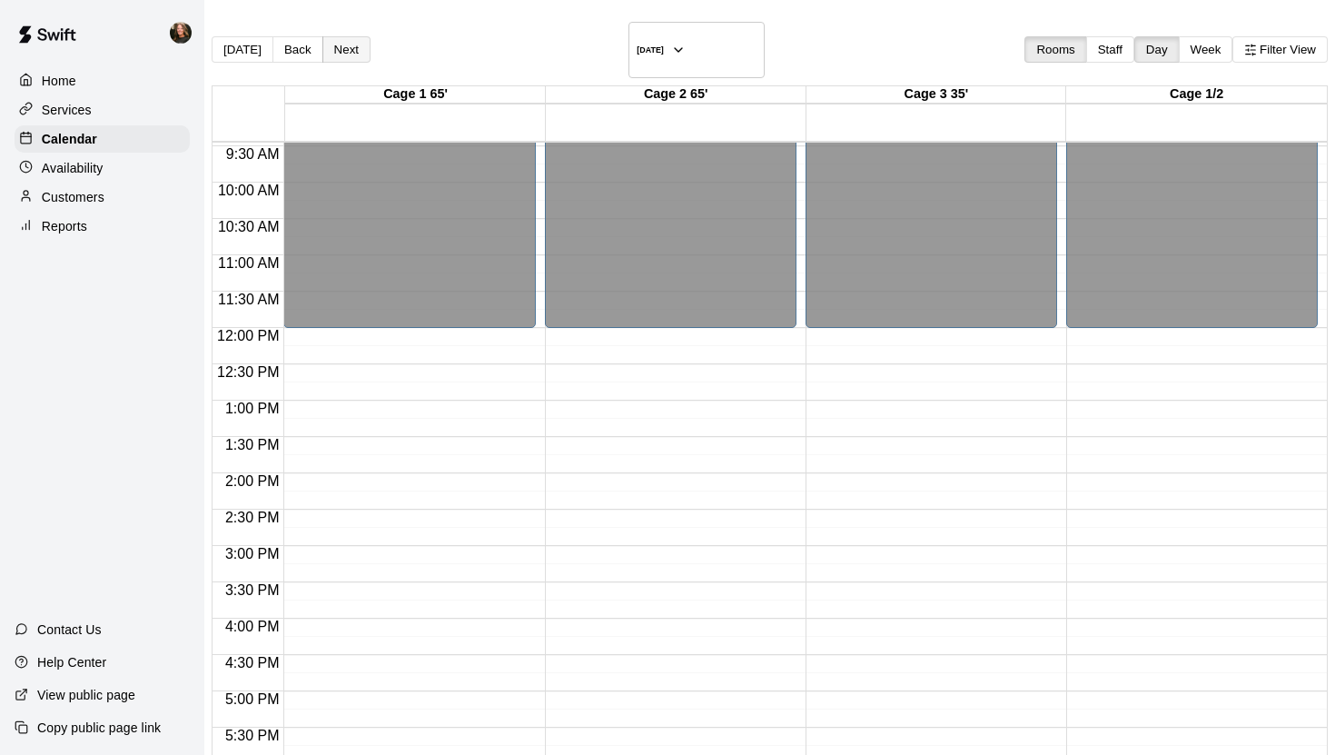
click at [363, 43] on button "Next" at bounding box center [346, 49] width 48 height 26
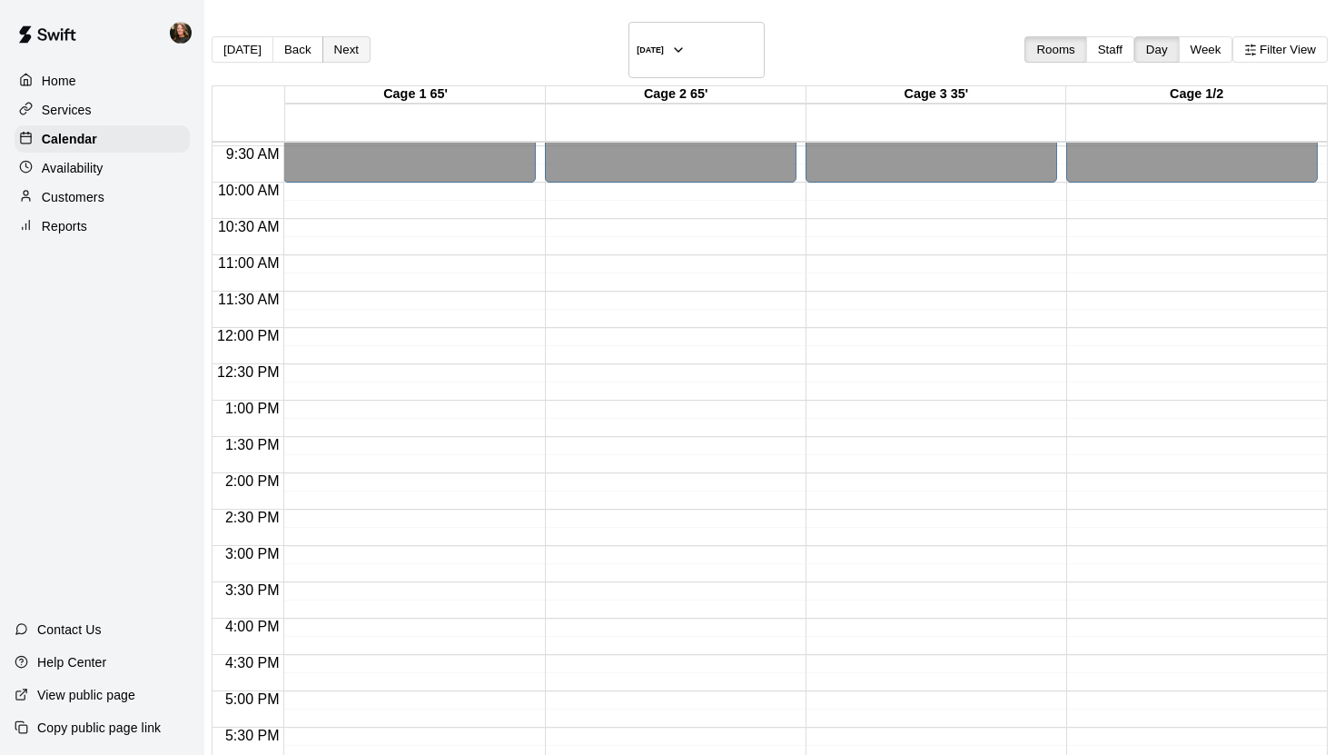
click at [363, 43] on button "Next" at bounding box center [346, 49] width 48 height 26
click at [312, 40] on button "Back" at bounding box center [297, 49] width 51 height 26
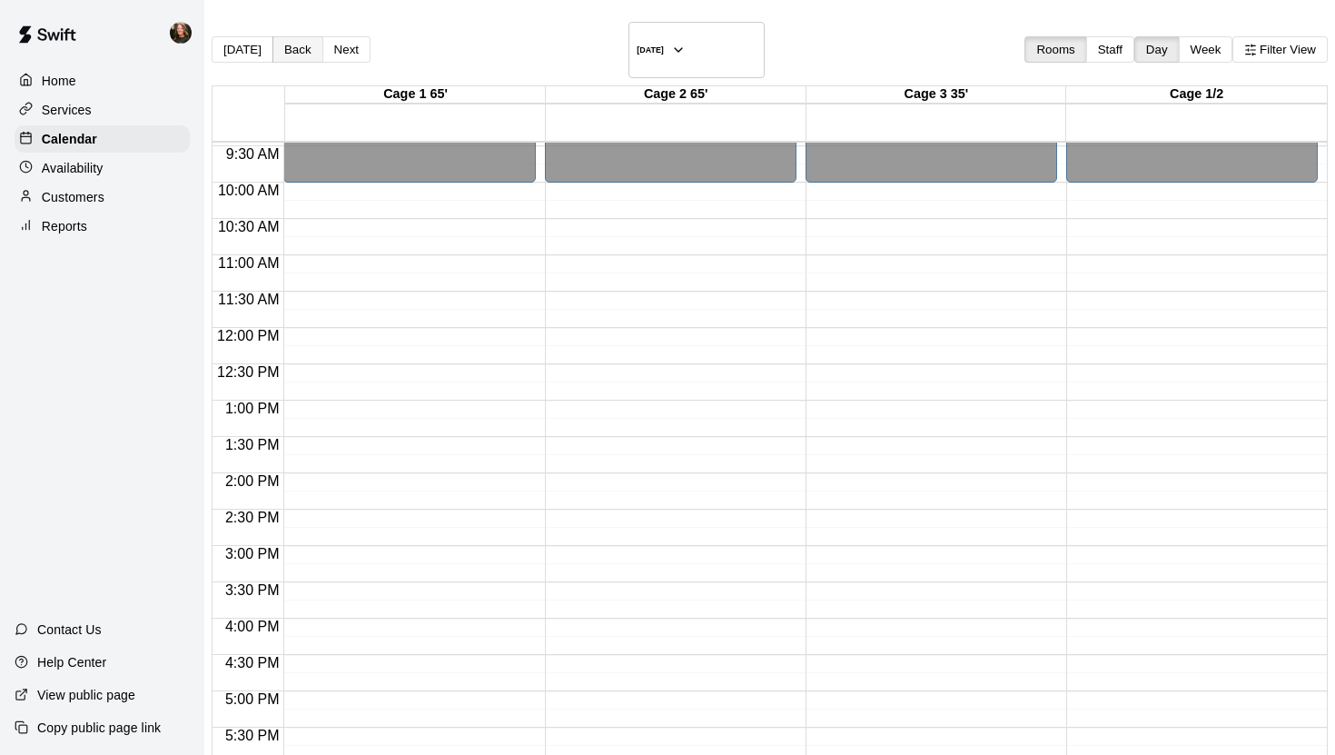
click at [312, 40] on button "Back" at bounding box center [297, 49] width 51 height 26
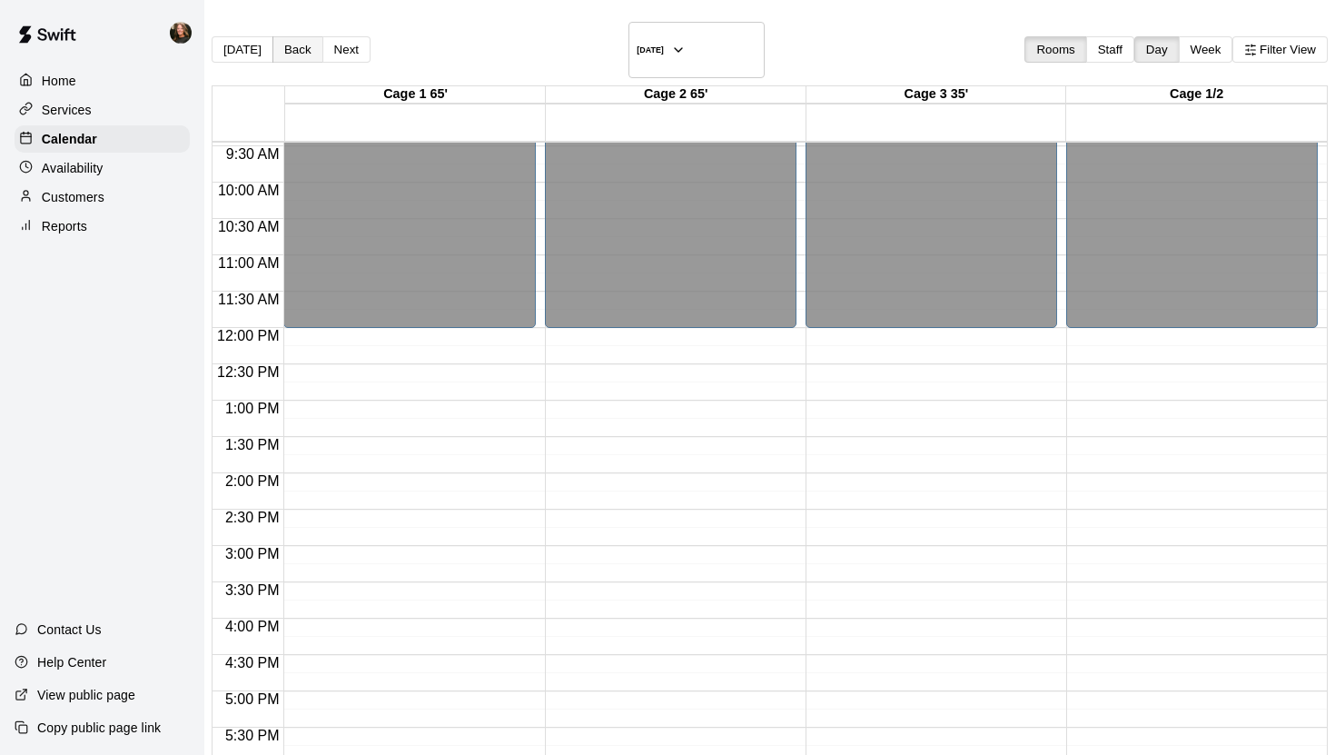
click at [312, 40] on button "Back" at bounding box center [297, 49] width 51 height 26
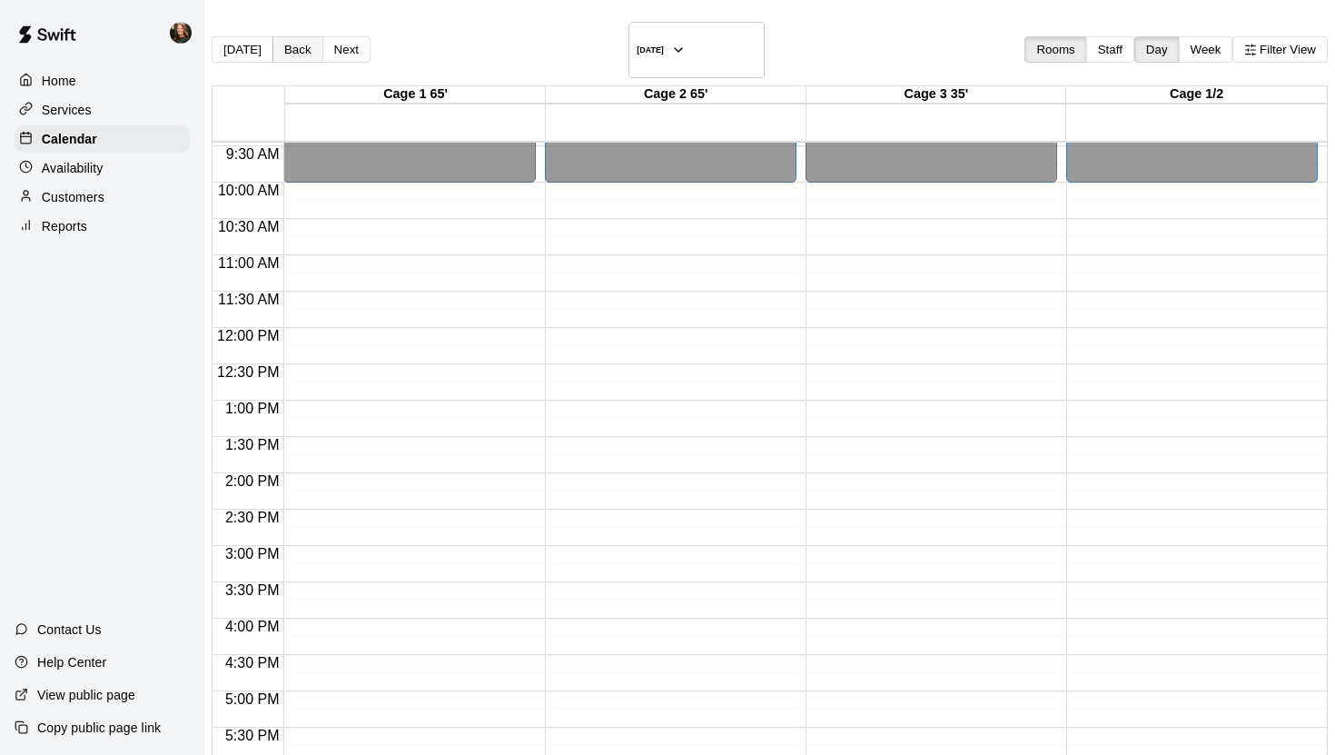
click at [312, 40] on button "Back" at bounding box center [297, 49] width 51 height 26
